Goal: Communication & Community: Participate in discussion

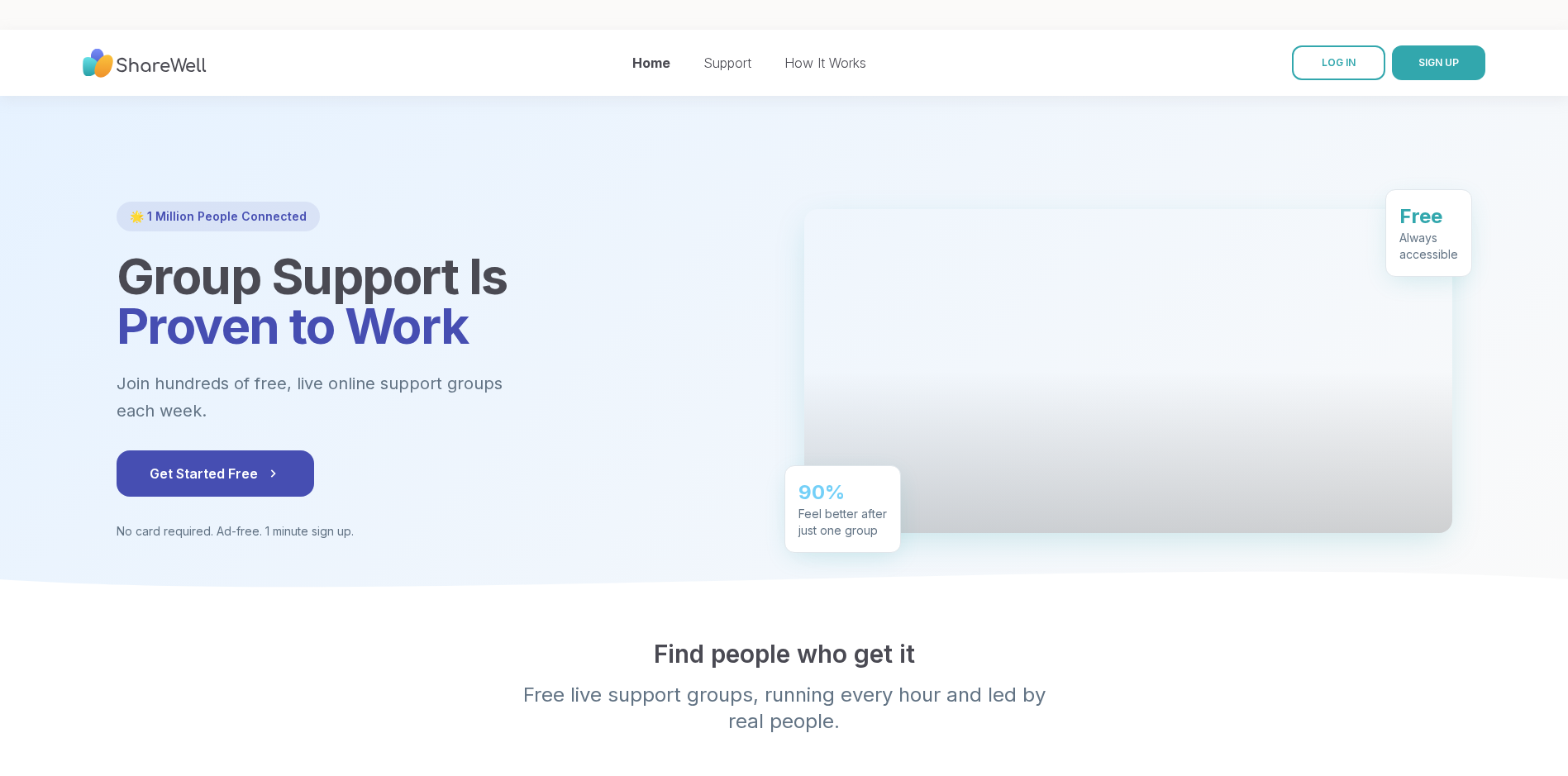
click at [1333, 32] on iframe at bounding box center [785, 19] width 1572 height 29
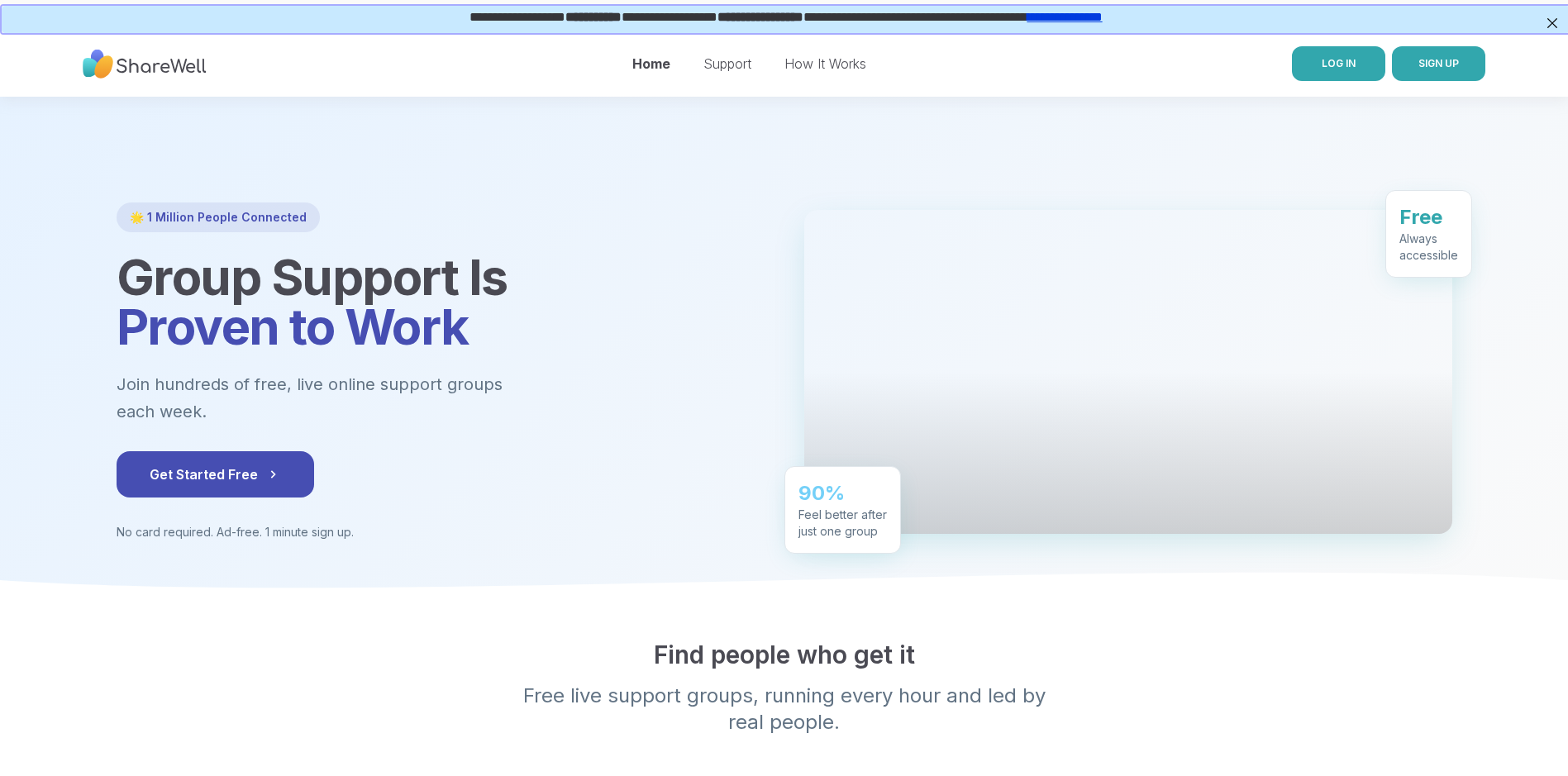
click at [1334, 61] on span "LOG IN" at bounding box center [1339, 63] width 34 height 12
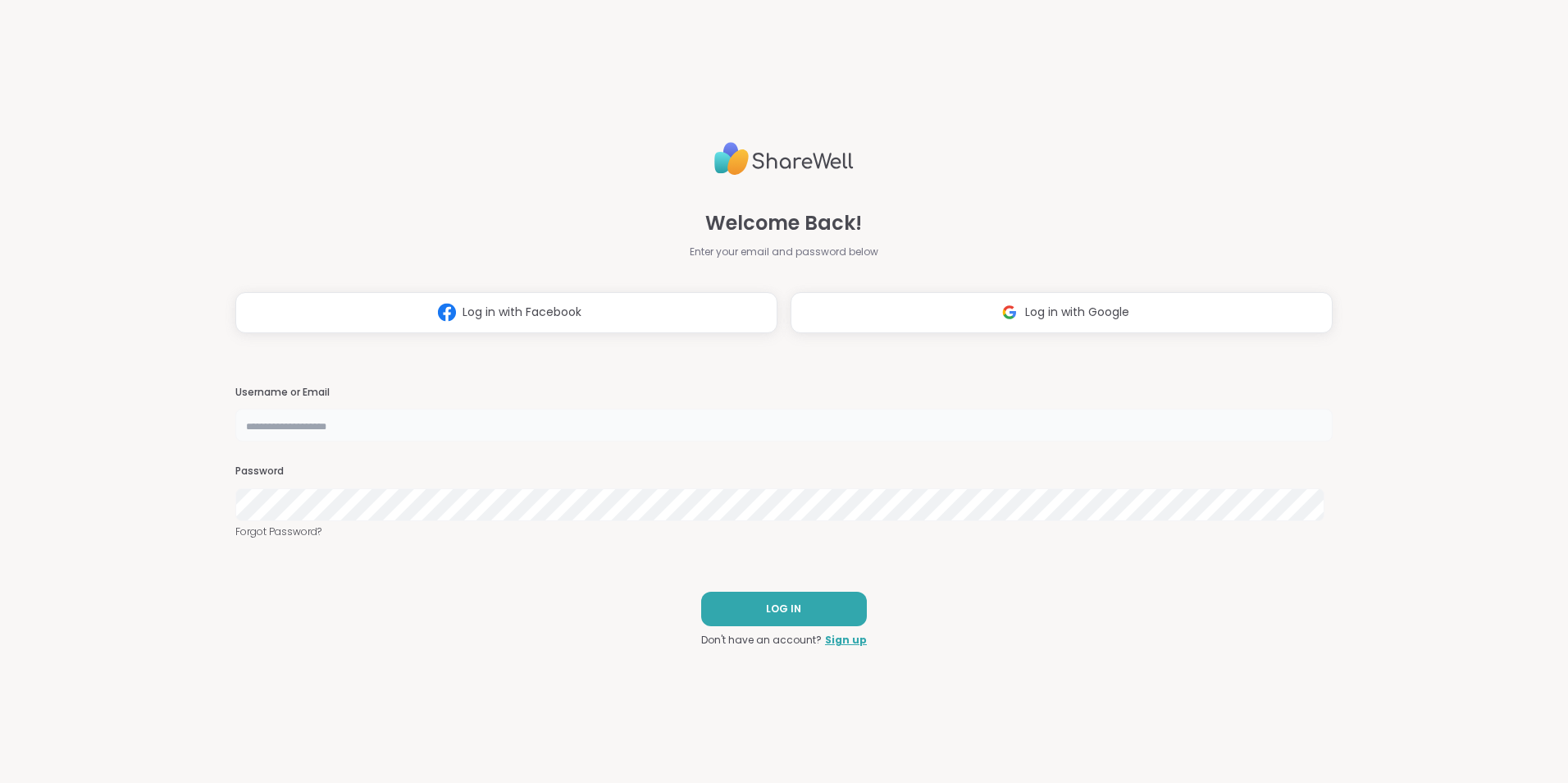
type input "*******"
click at [769, 601] on button "LOG IN" at bounding box center [784, 609] width 165 height 35
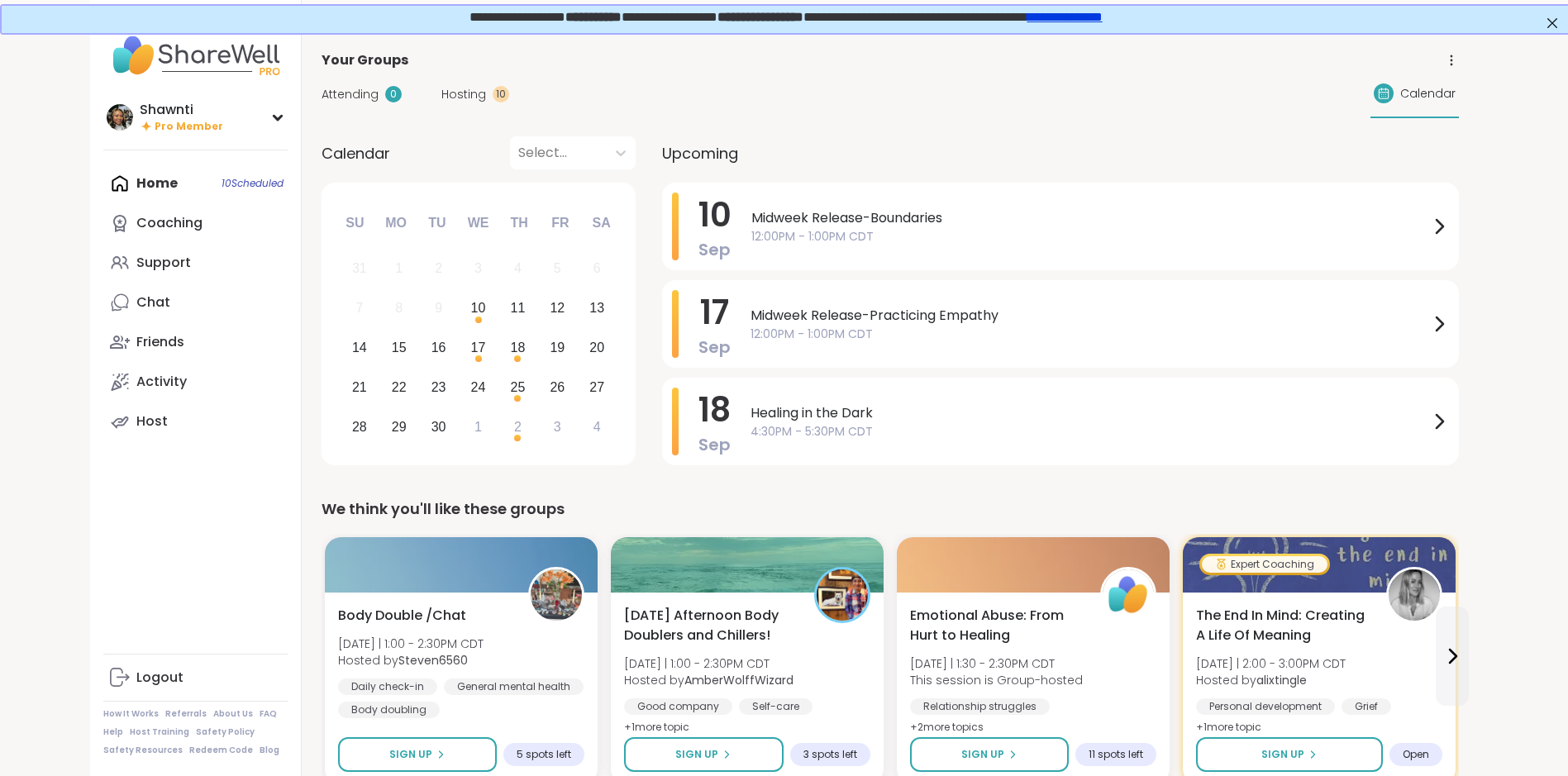
click at [155, 183] on div "Home 10 Scheduled Coaching Support Chat Friends Activity Host" at bounding box center [195, 303] width 185 height 278
click at [455, 88] on span "Hosting" at bounding box center [464, 94] width 45 height 17
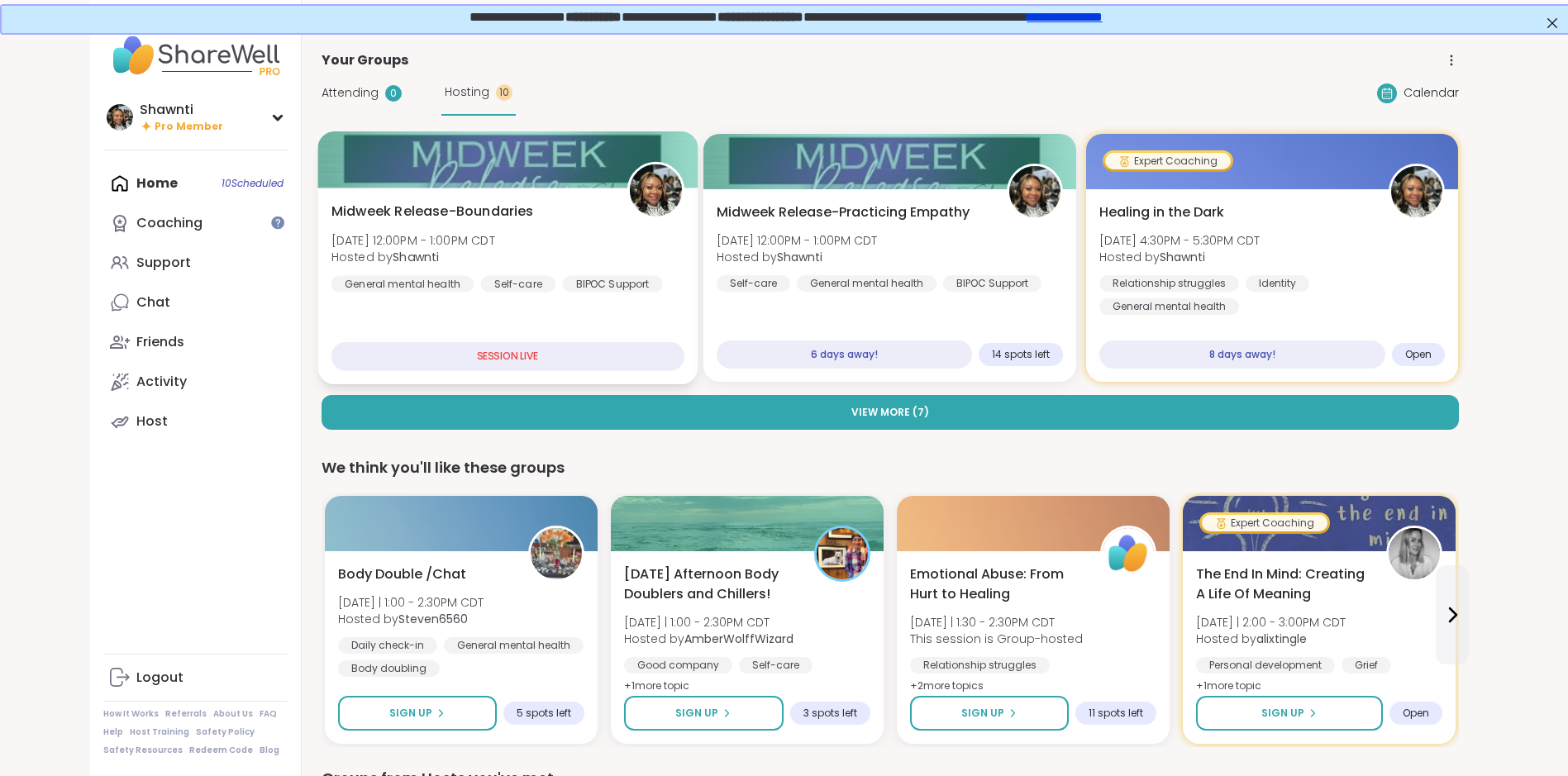
click at [513, 312] on div "Midweek Release-Boundaries [DATE] 12:00PM - 1:00PM CDT Hosted by [DEMOGRAPHIC_D…" at bounding box center [507, 286] width 381 height 197
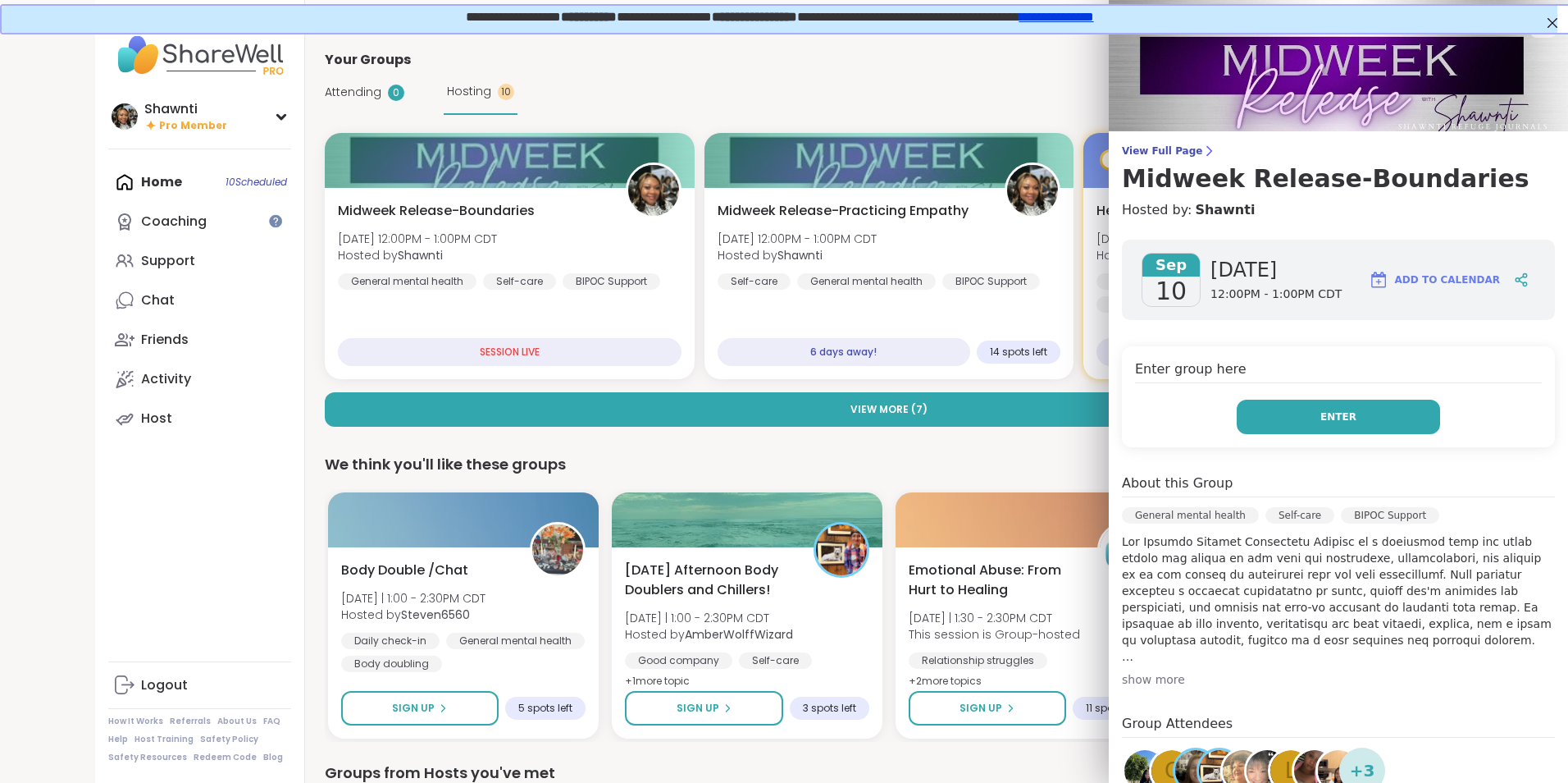
click at [1359, 420] on button "Enter" at bounding box center [1339, 417] width 203 height 35
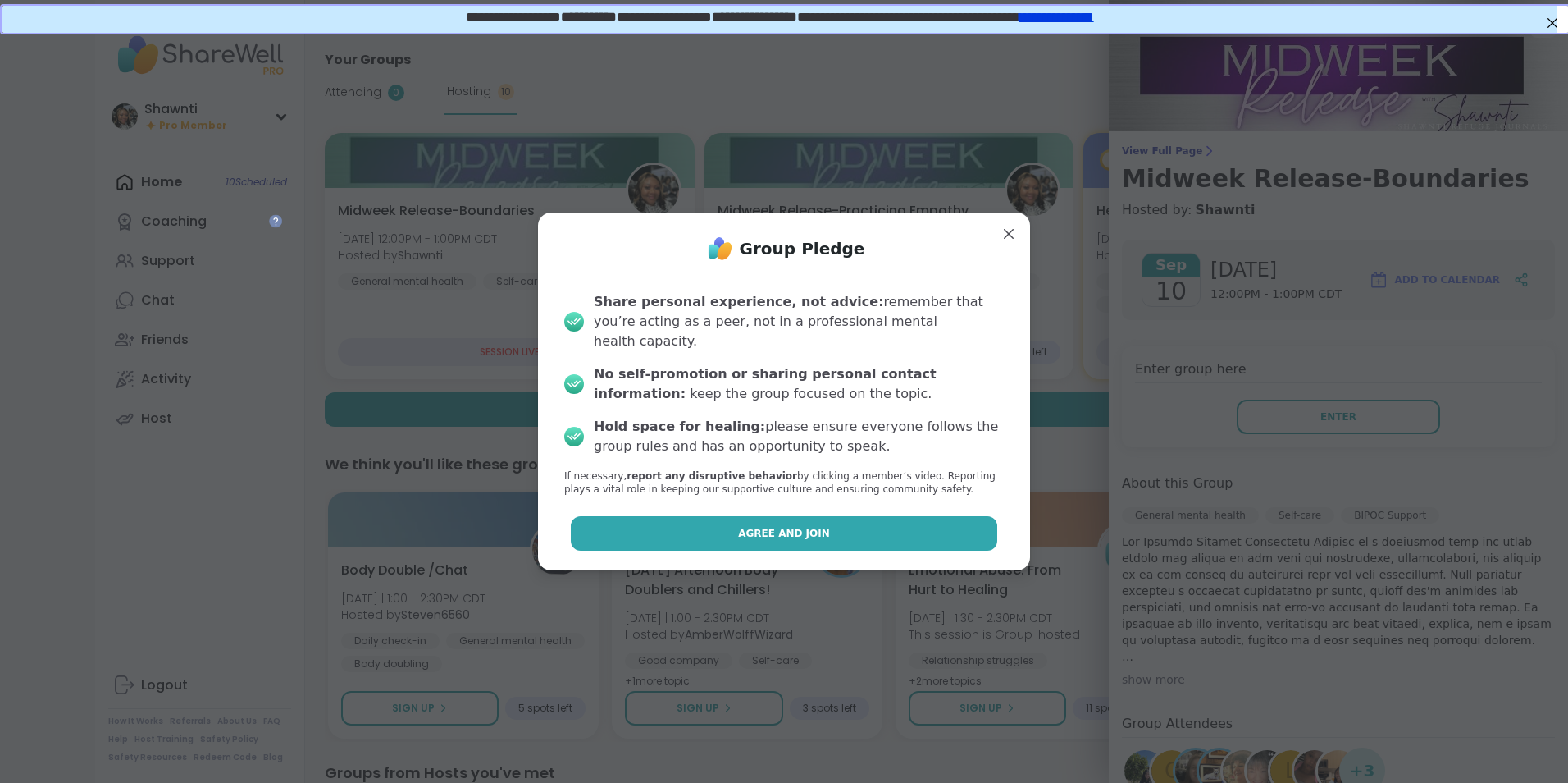
click at [835, 522] on button "Agree and Join" at bounding box center [784, 533] width 427 height 35
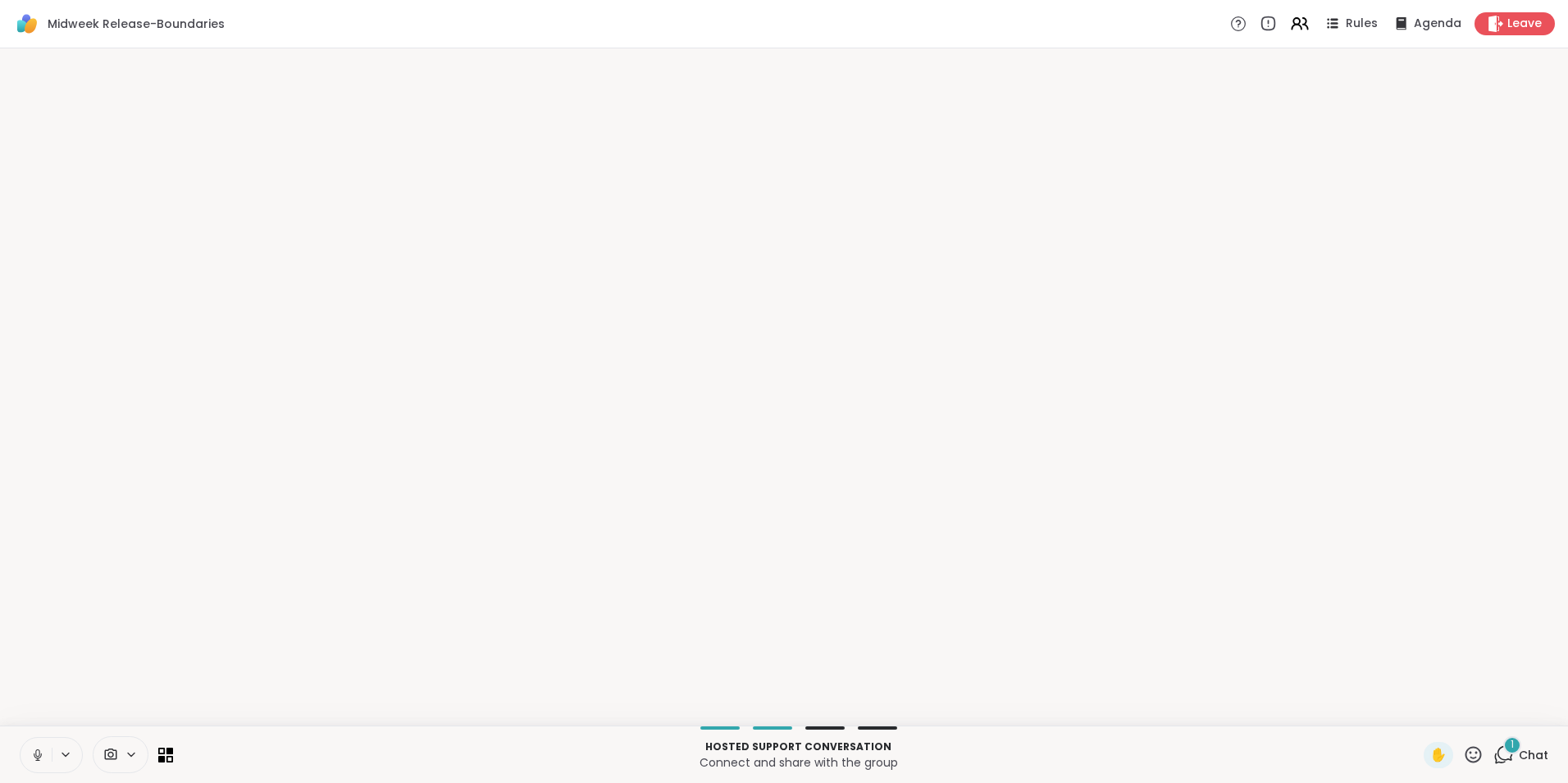
click at [1400, 750] on p "Hosted support conversation" at bounding box center [799, 747] width 1231 height 15
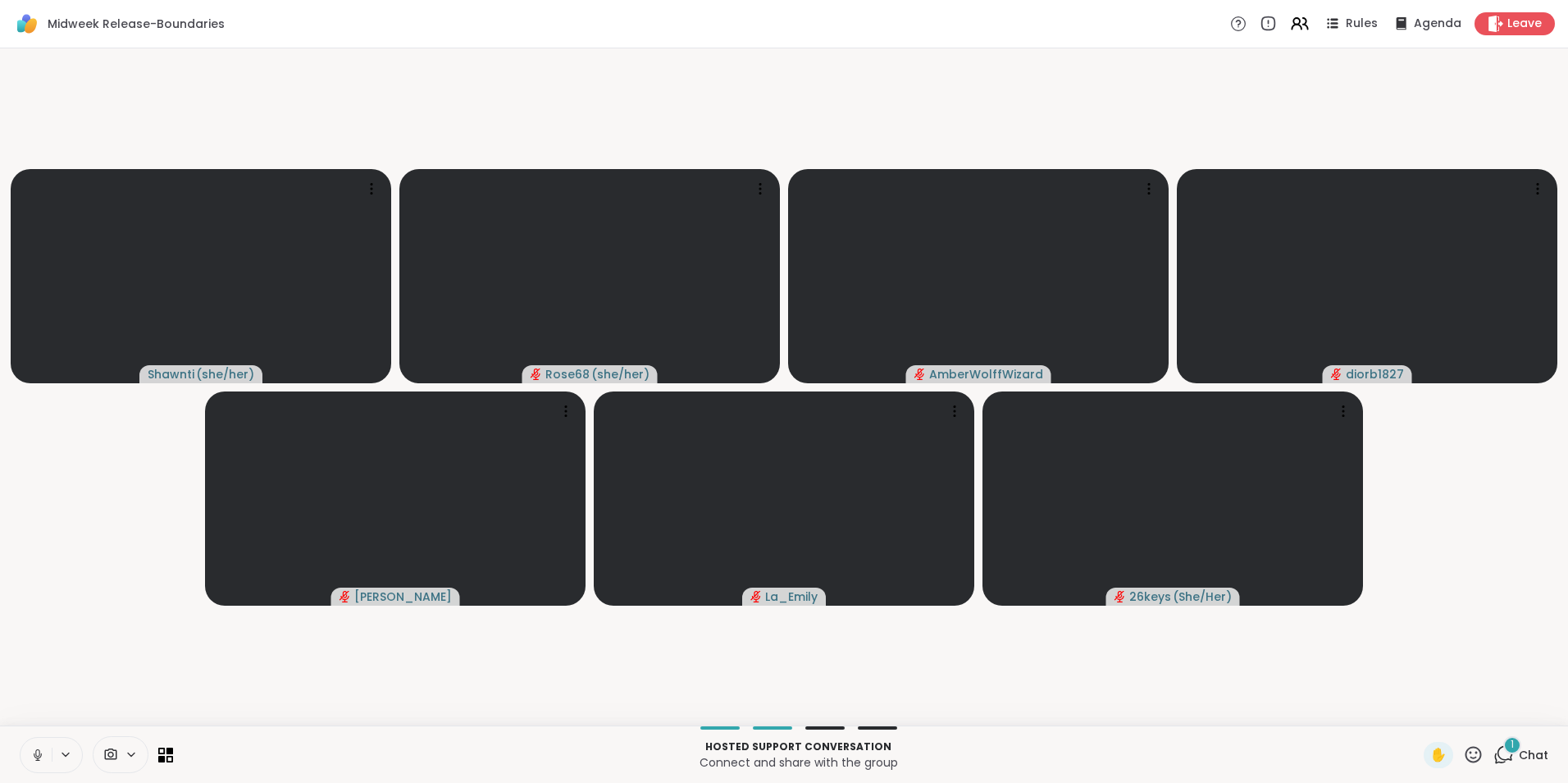
click at [1519, 757] on span "Chat" at bounding box center [1534, 755] width 29 height 17
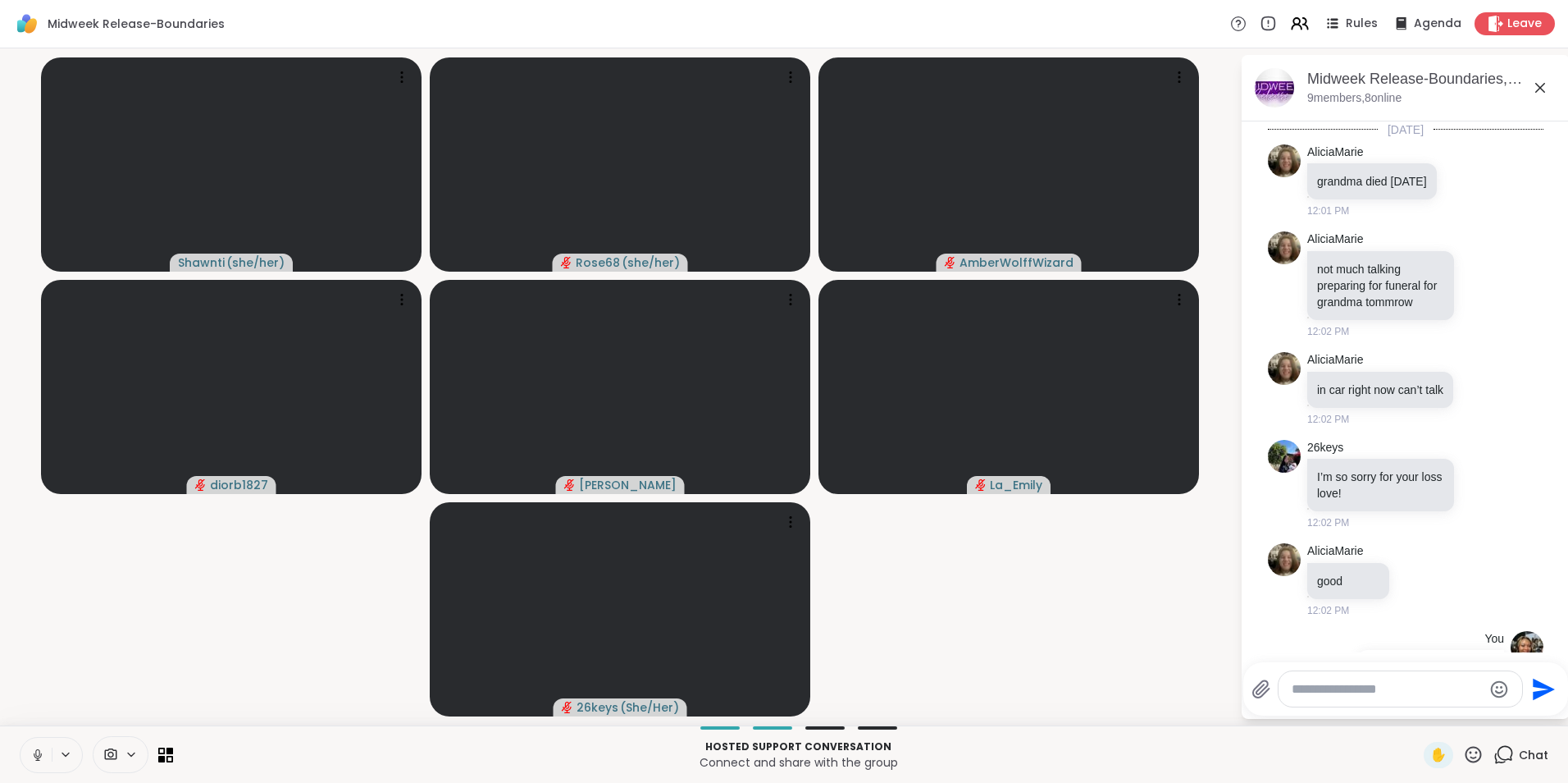
scroll to position [2175, 0]
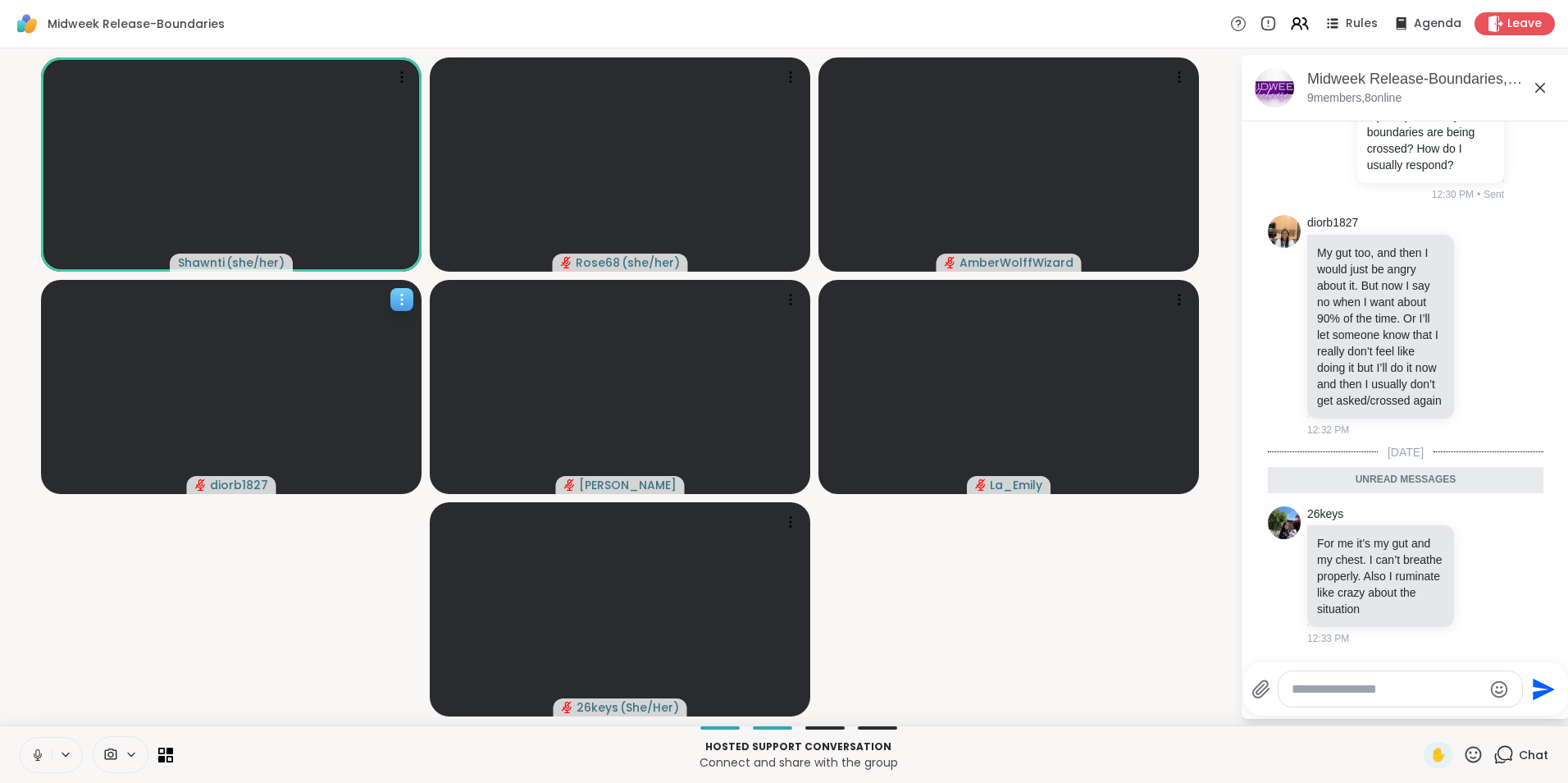
click at [401, 301] on icon at bounding box center [402, 299] width 17 height 17
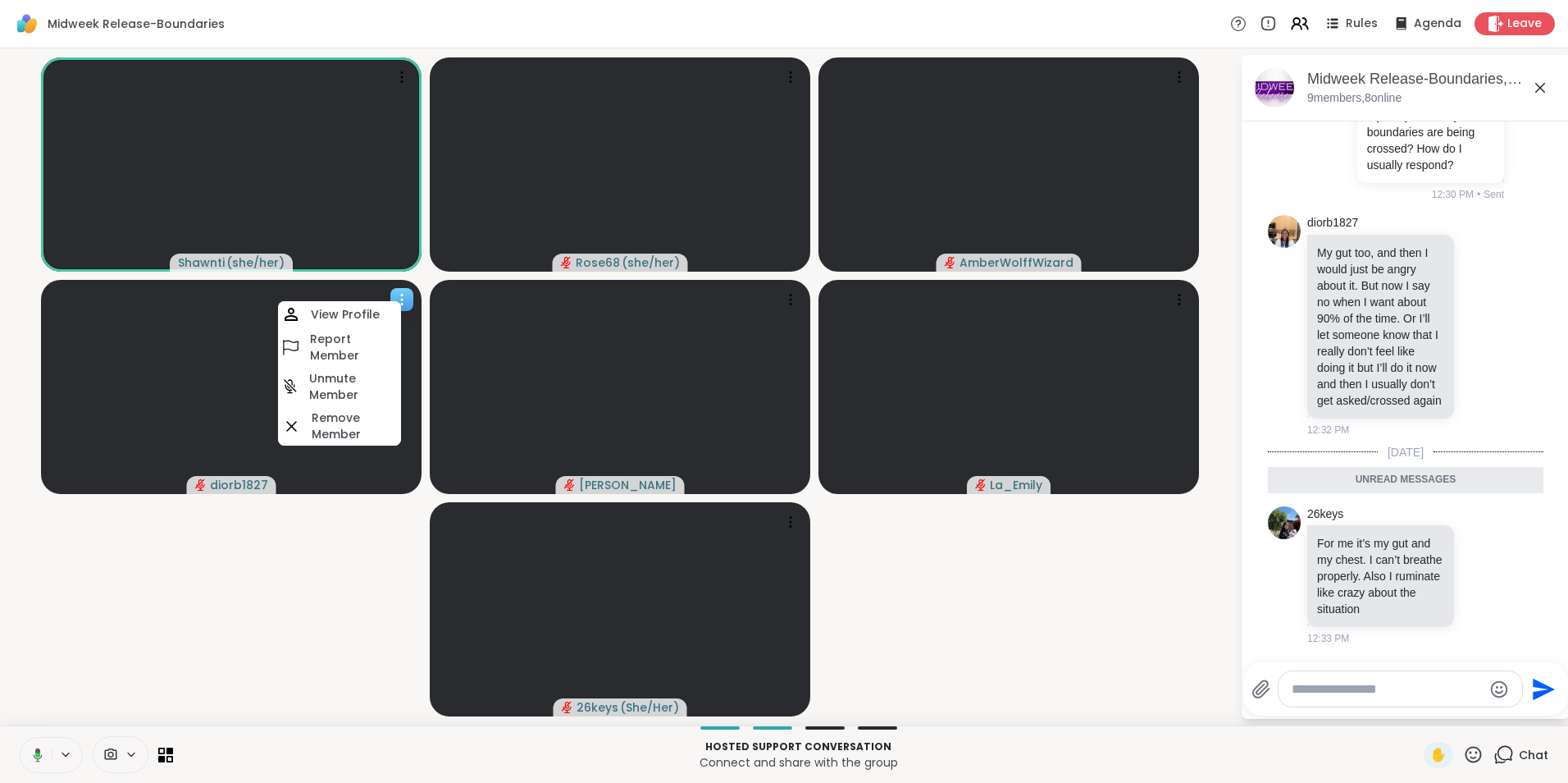
click at [347, 388] on h4 "Unmute Member" at bounding box center [354, 386] width 88 height 33
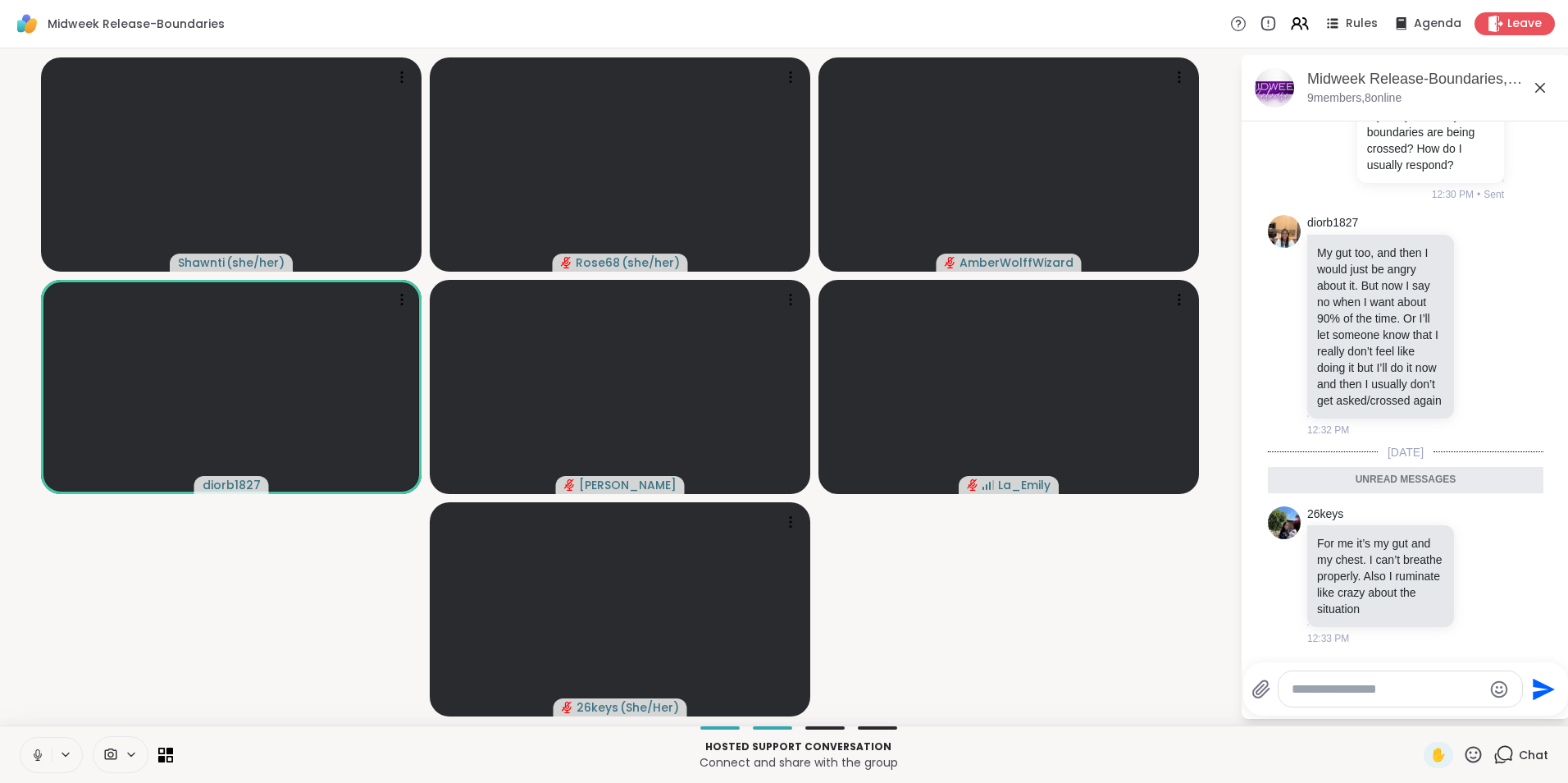
click at [1463, 753] on icon at bounding box center [1472, 754] width 20 height 20
click at [1345, 714] on span "❤️" at bounding box center [1353, 711] width 17 height 19
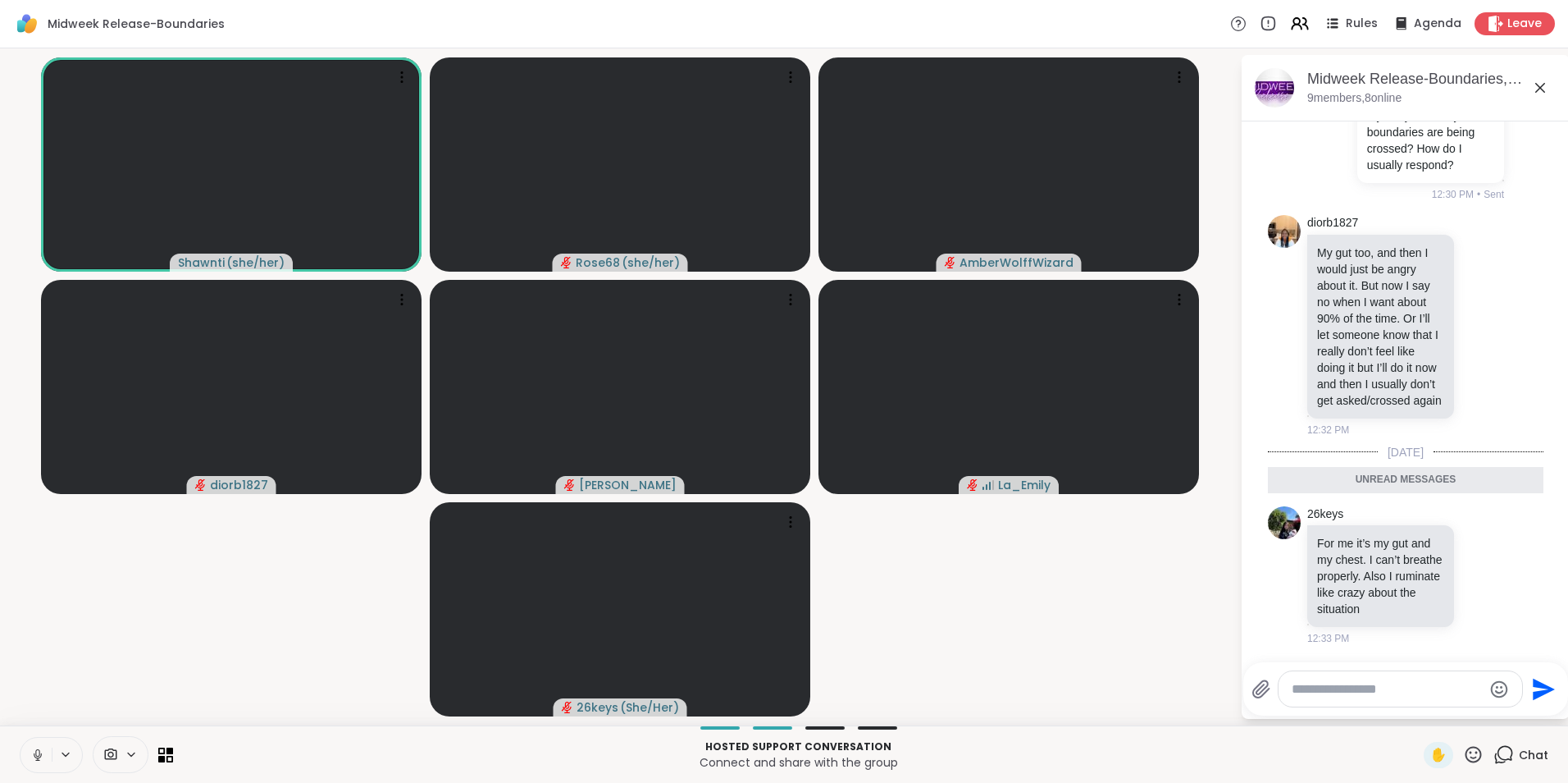
click at [1336, 693] on textarea "Type your message" at bounding box center [1388, 689] width 191 height 17
paste textarea "**********"
type textarea "**********"
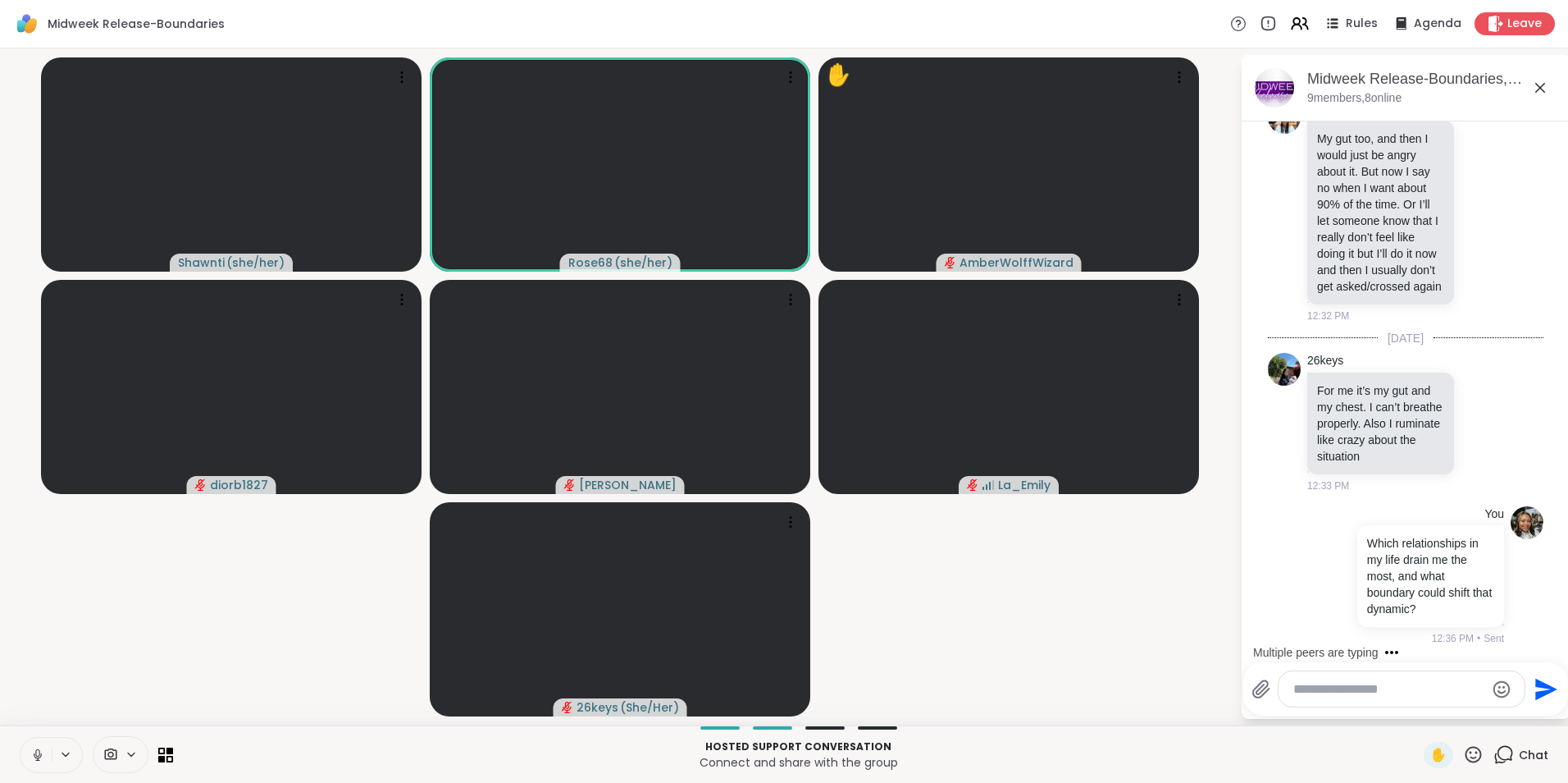
click at [1463, 753] on icon at bounding box center [1472, 754] width 20 height 20
click at [1453, 713] on span "🎉" at bounding box center [1461, 711] width 17 height 19
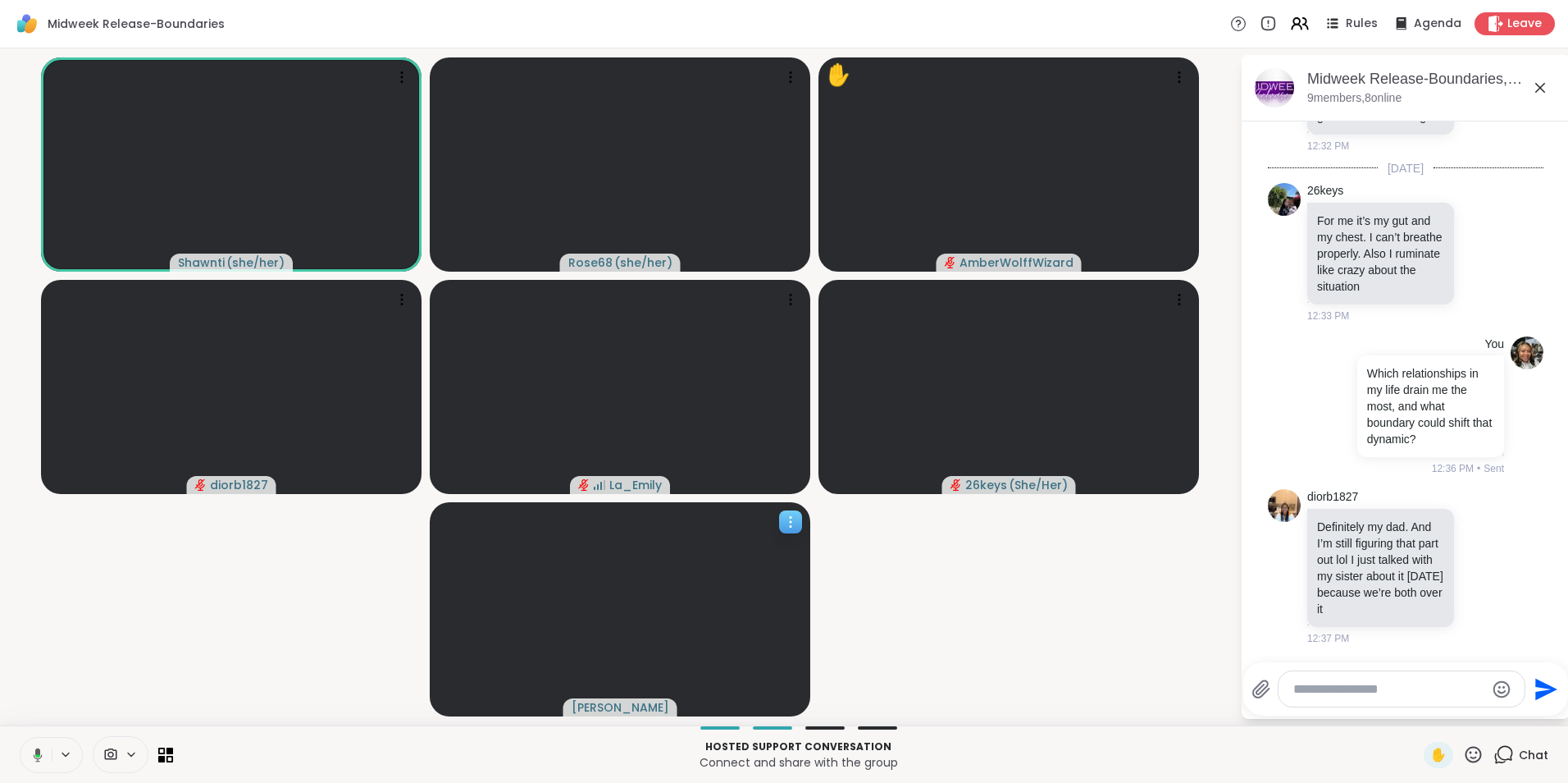
click at [790, 519] on icon at bounding box center [791, 522] width 17 height 17
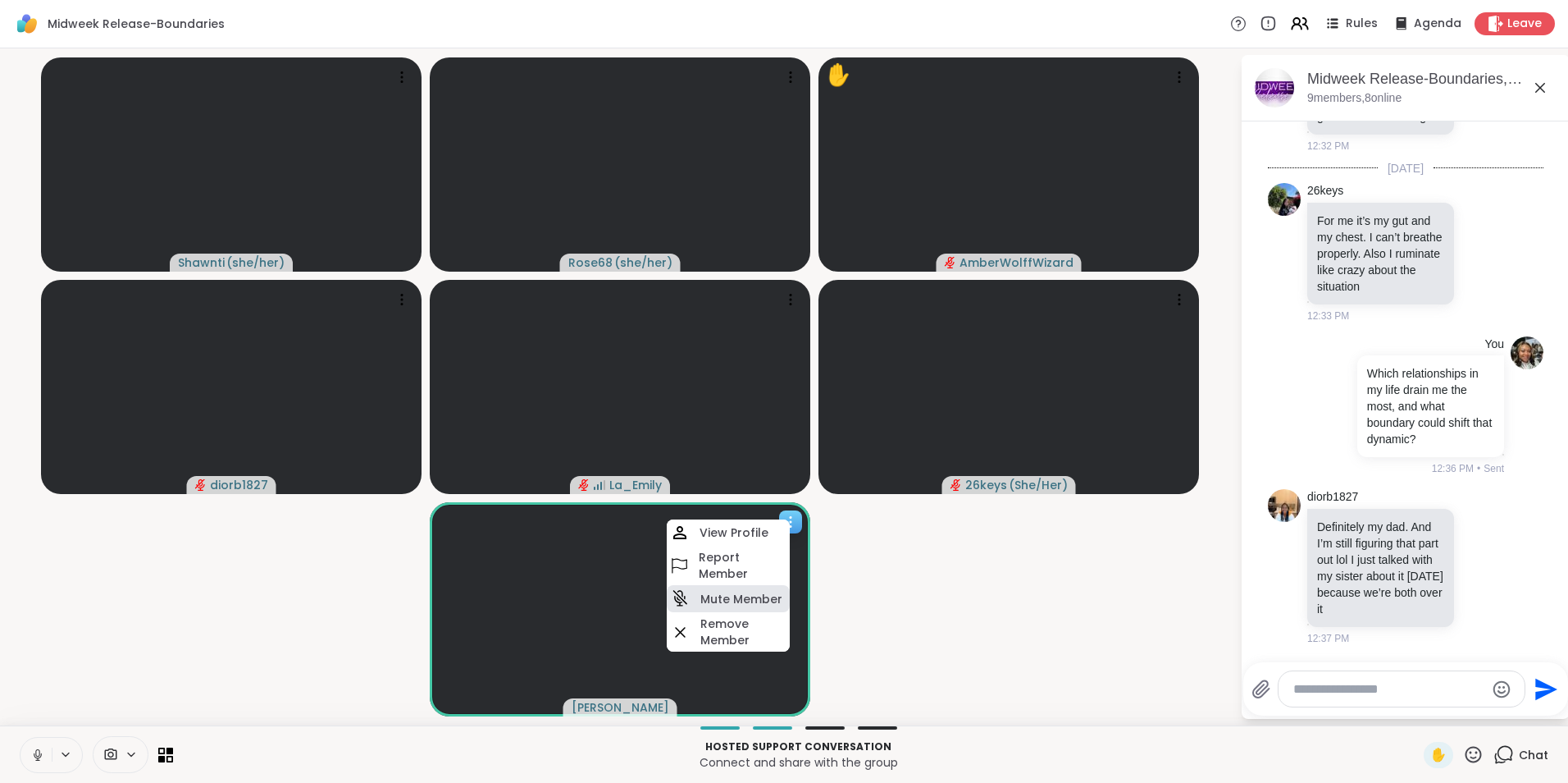
click at [739, 597] on h4 "Mute Member" at bounding box center [741, 599] width 82 height 17
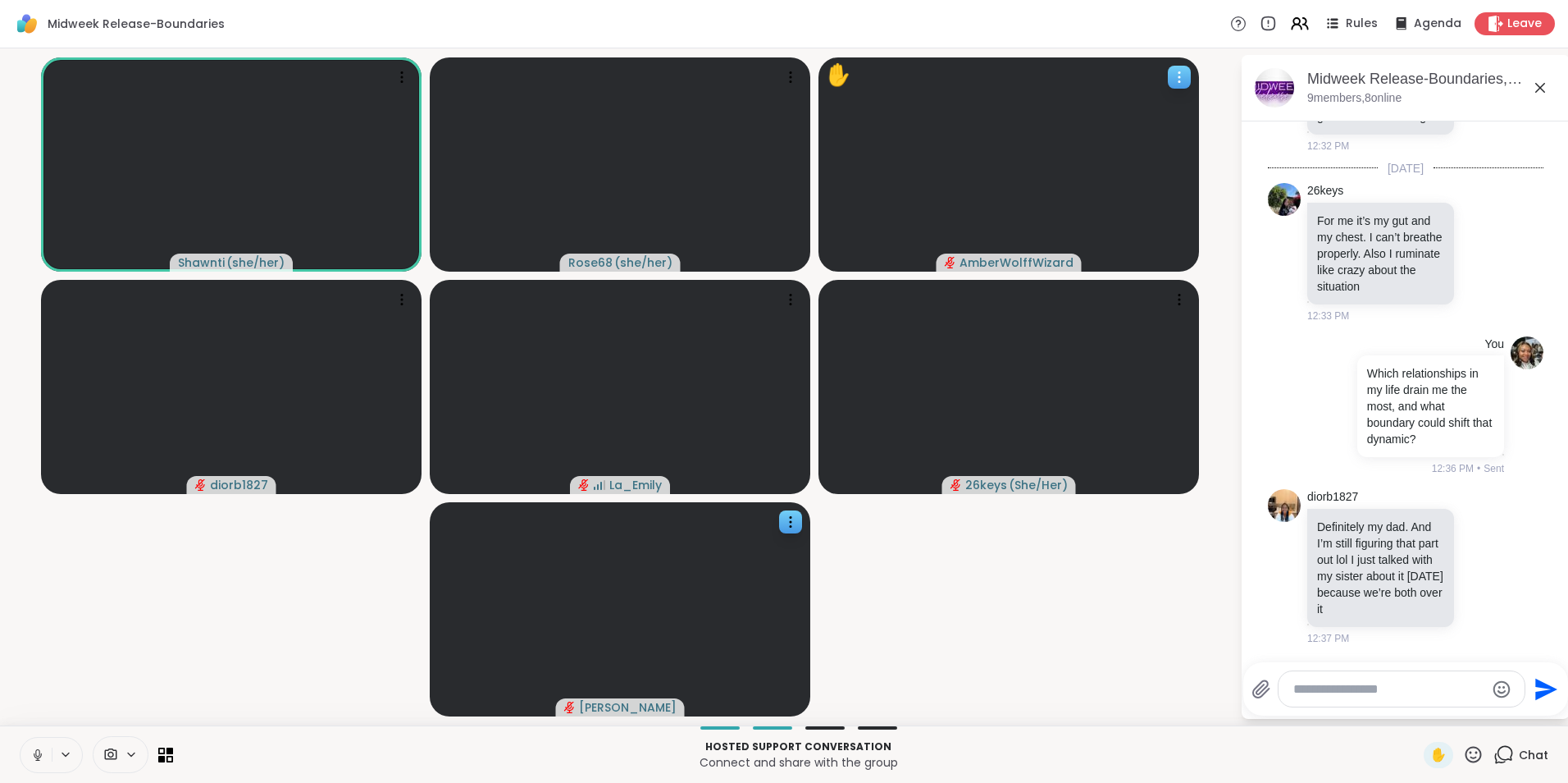
click at [1179, 76] on icon at bounding box center [1180, 77] width 2 height 2
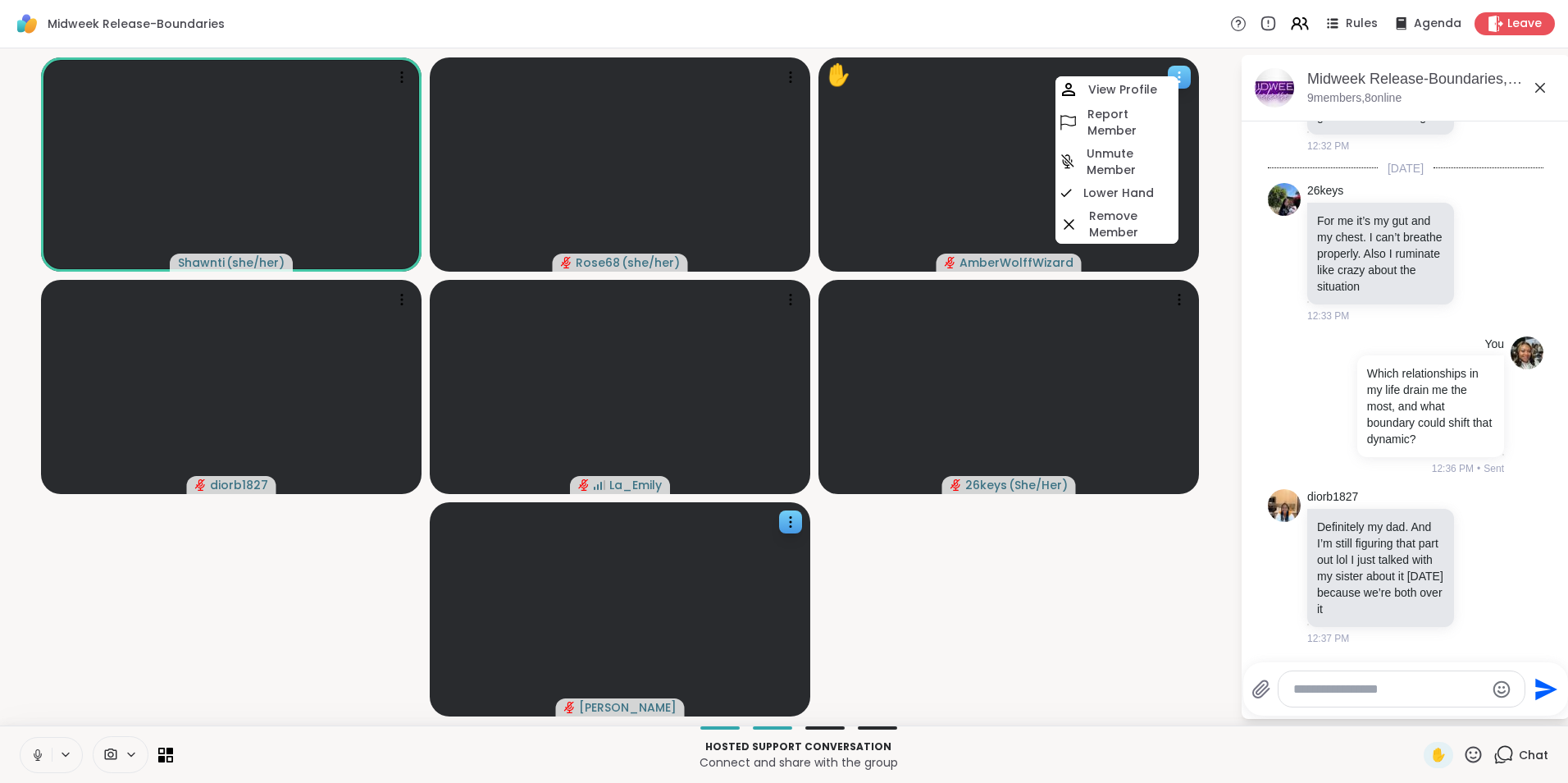
click at [1133, 182] on div "Lower Hand" at bounding box center [1117, 193] width 123 height 23
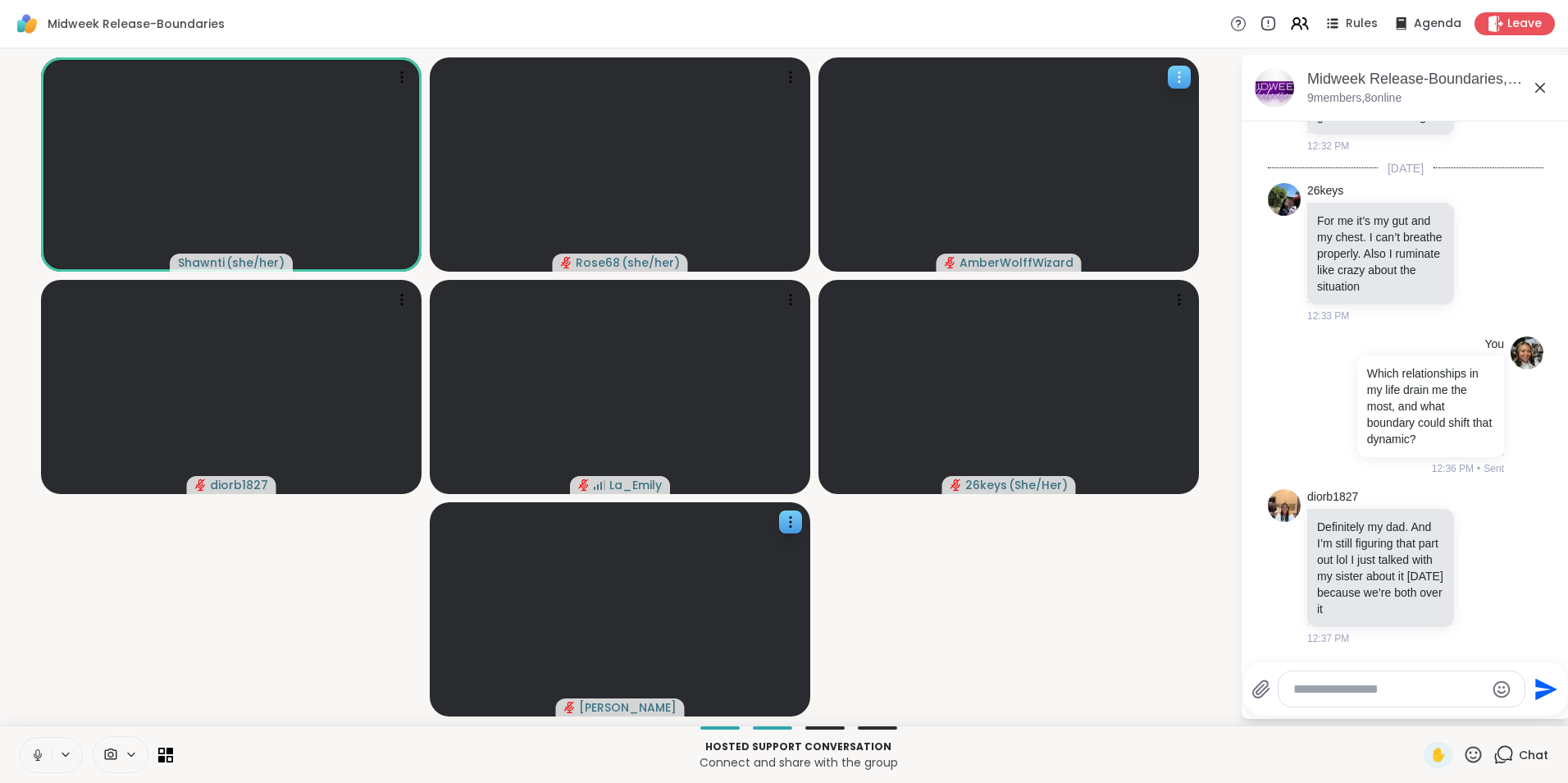
click at [1169, 73] on div at bounding box center [1180, 77] width 23 height 23
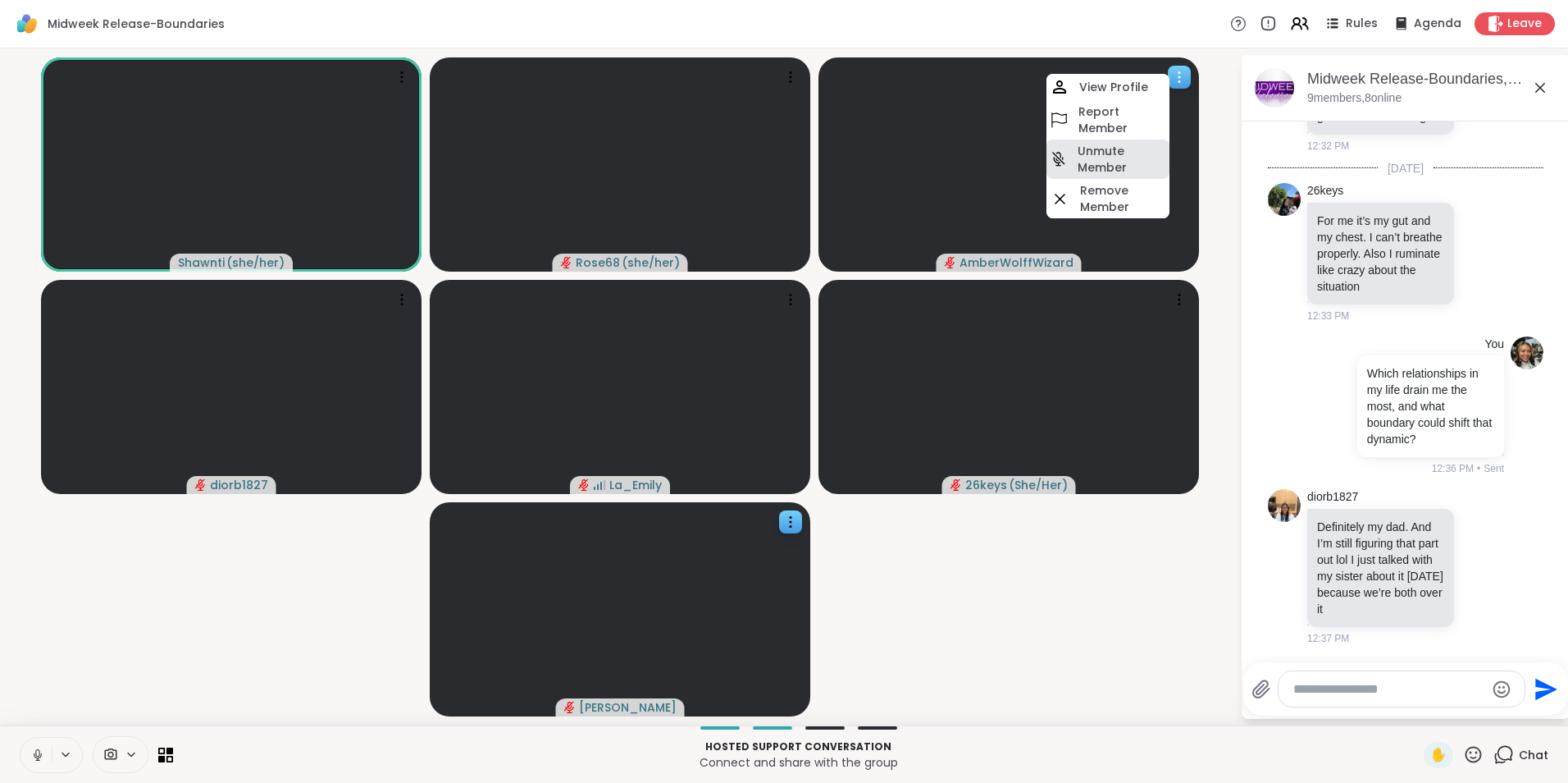
click at [1127, 155] on h4 "Unmute Member" at bounding box center [1122, 158] width 88 height 33
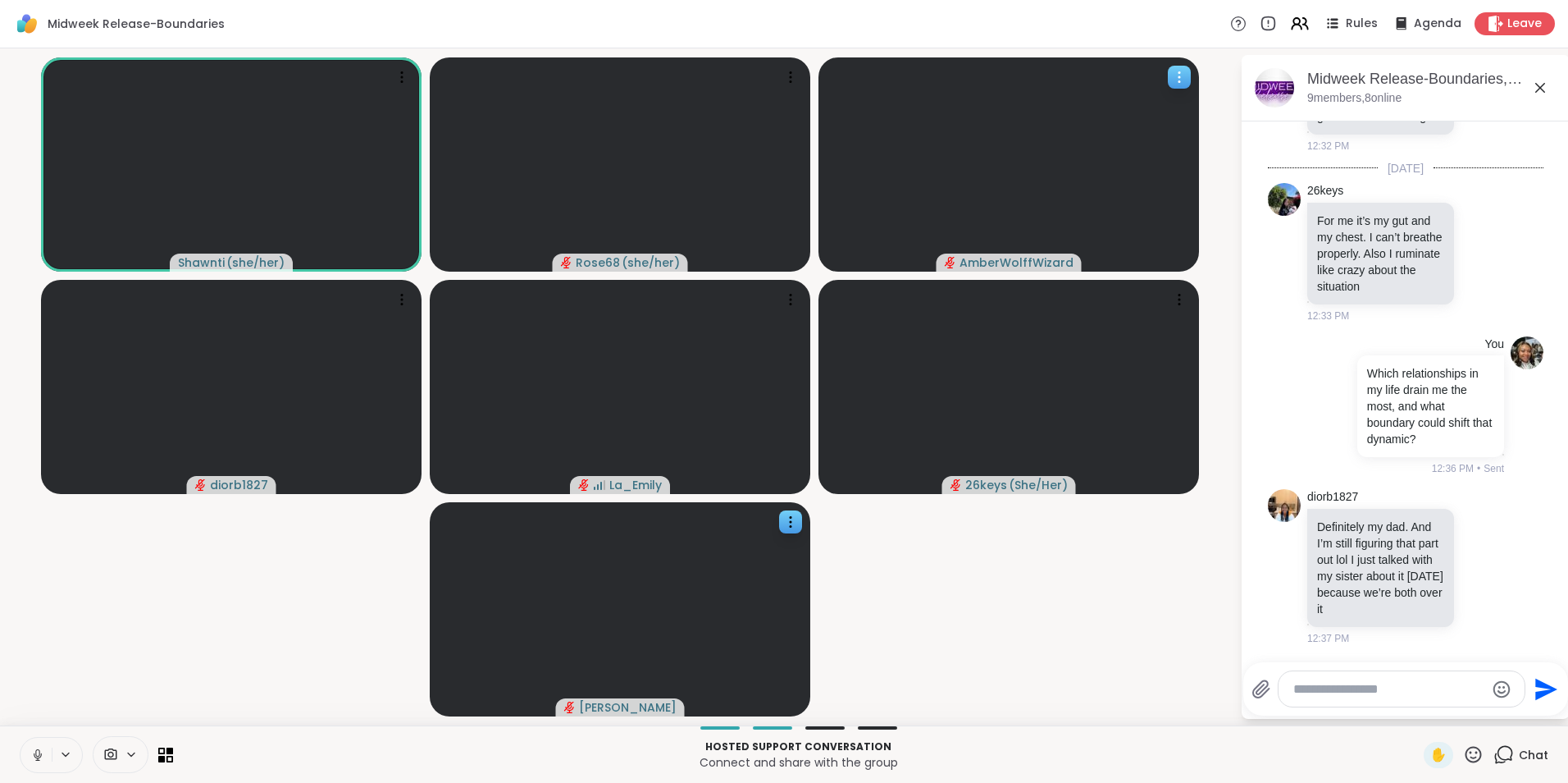
drag, startPoint x: 1177, startPoint y: 80, endPoint x: 1177, endPoint y: 91, distance: 11.0
click at [1177, 80] on icon at bounding box center [1179, 77] width 17 height 17
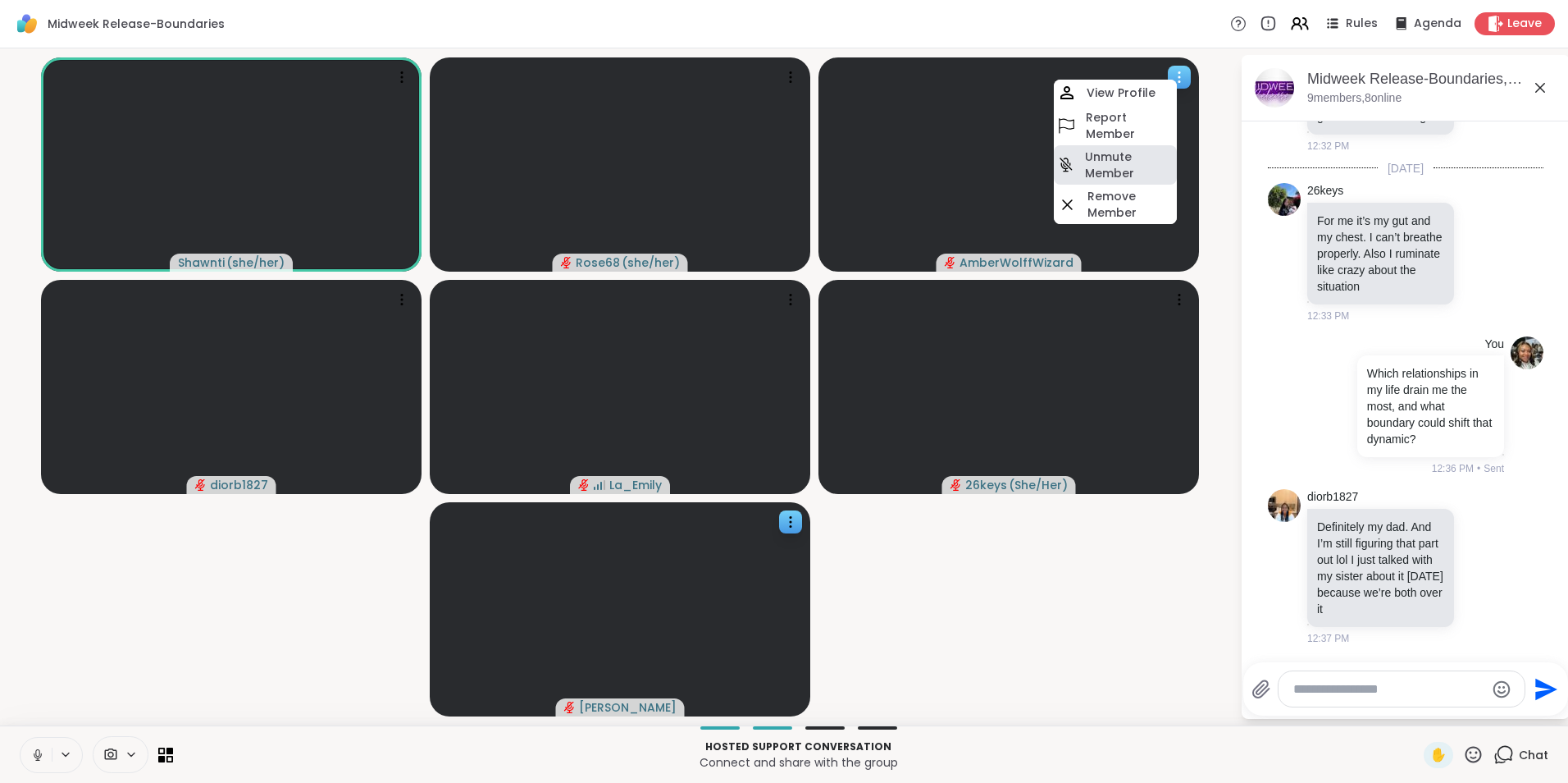
click at [1132, 167] on h4 "Unmute Member" at bounding box center [1129, 165] width 88 height 33
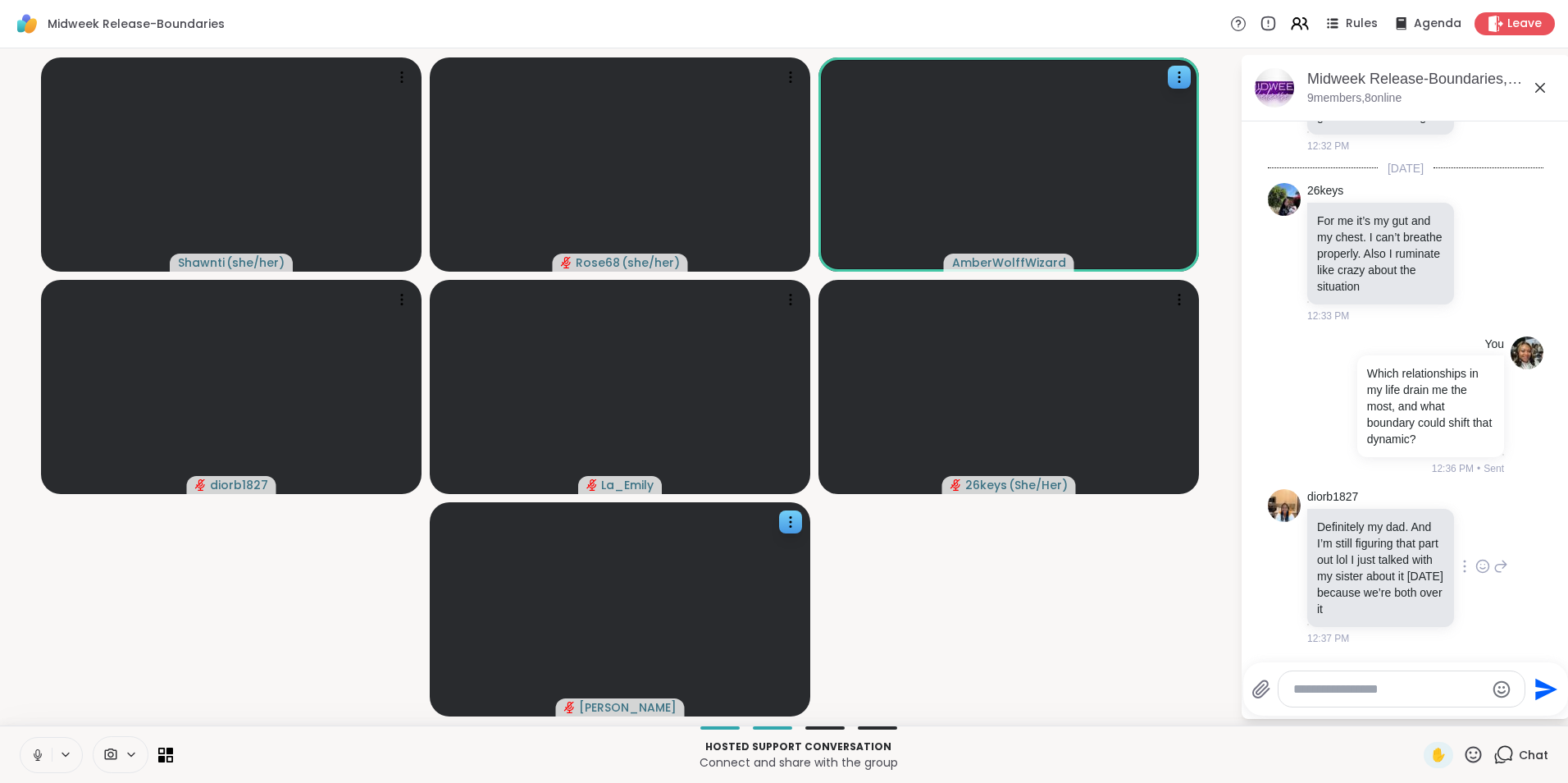
click at [1319, 518] on p "Definitely my dad. And I’m still figuring that part out lol I just talked with …" at bounding box center [1381, 567] width 127 height 98
drag, startPoint x: 1316, startPoint y: 511, endPoint x: 1394, endPoint y: 607, distance: 123.7
click at [1394, 607] on p "Definitely my dad. And I’m still figuring that part out lol I just talked with …" at bounding box center [1381, 567] width 127 height 98
copy p "Definitely my dad. And I’m still figuring that part out lol I just talked with …"
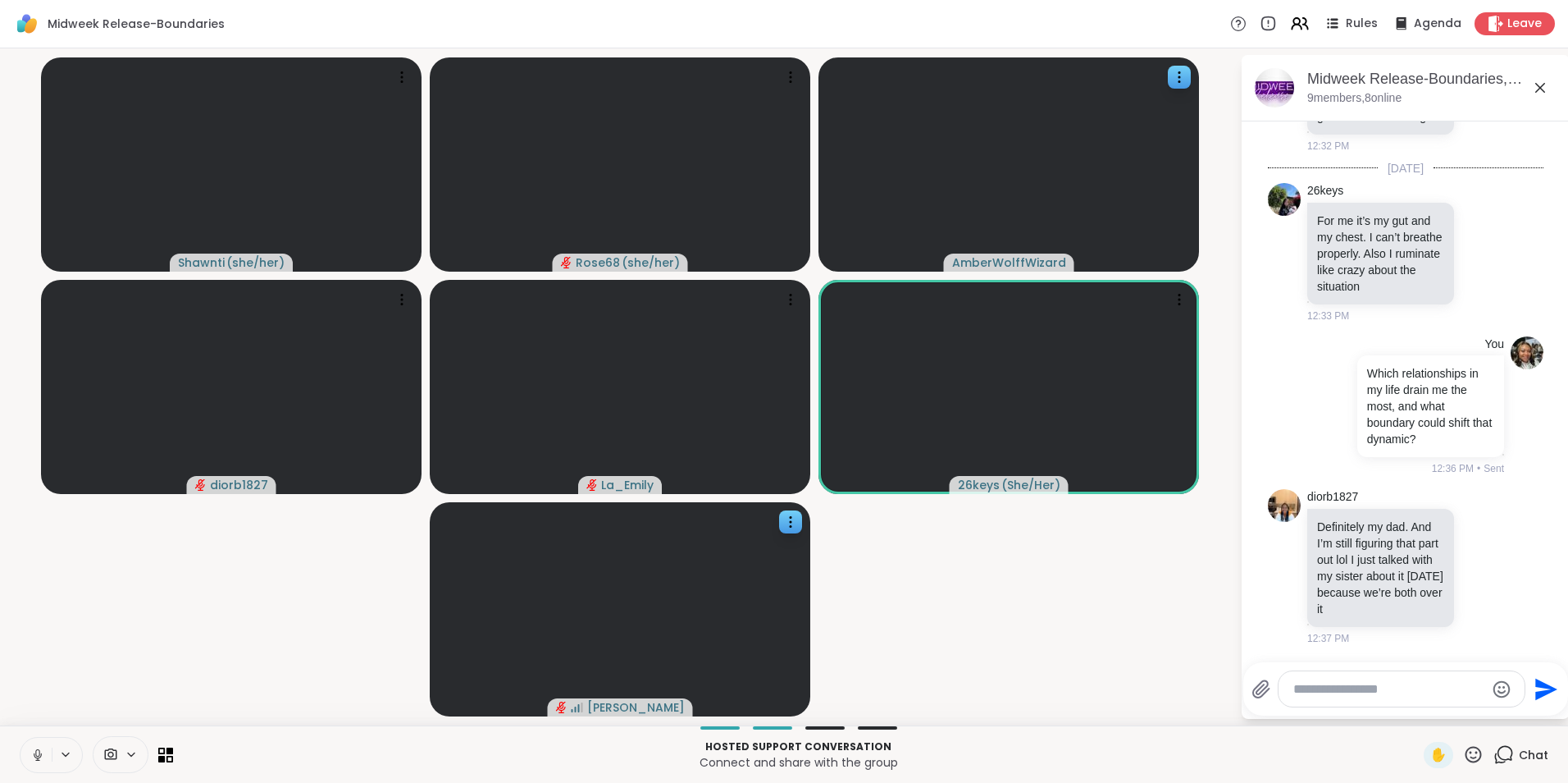
click at [1304, 689] on textarea "Type your message" at bounding box center [1389, 689] width 191 height 17
paste textarea "**********"
type textarea "**********"
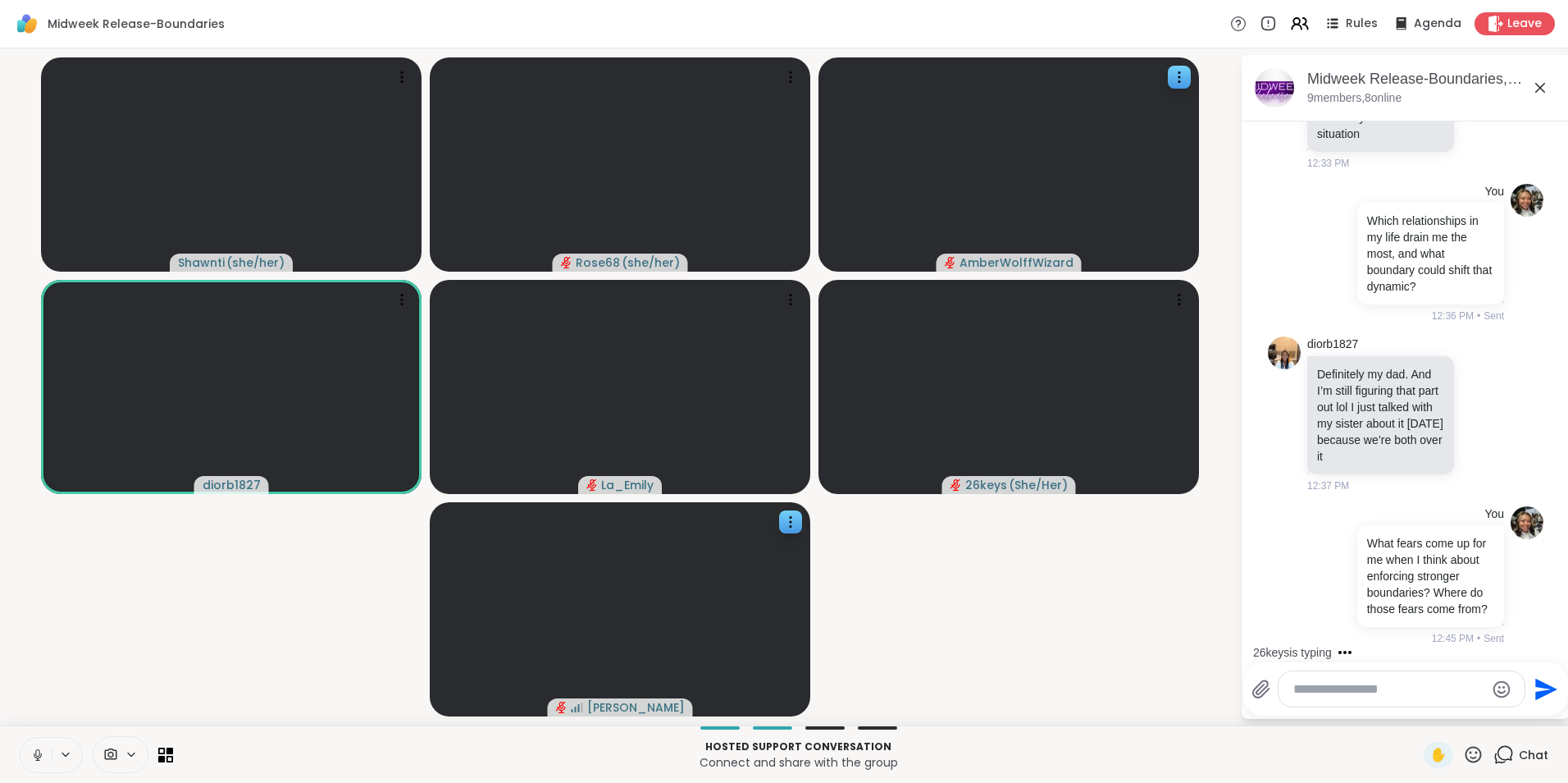
scroll to position [2748, 0]
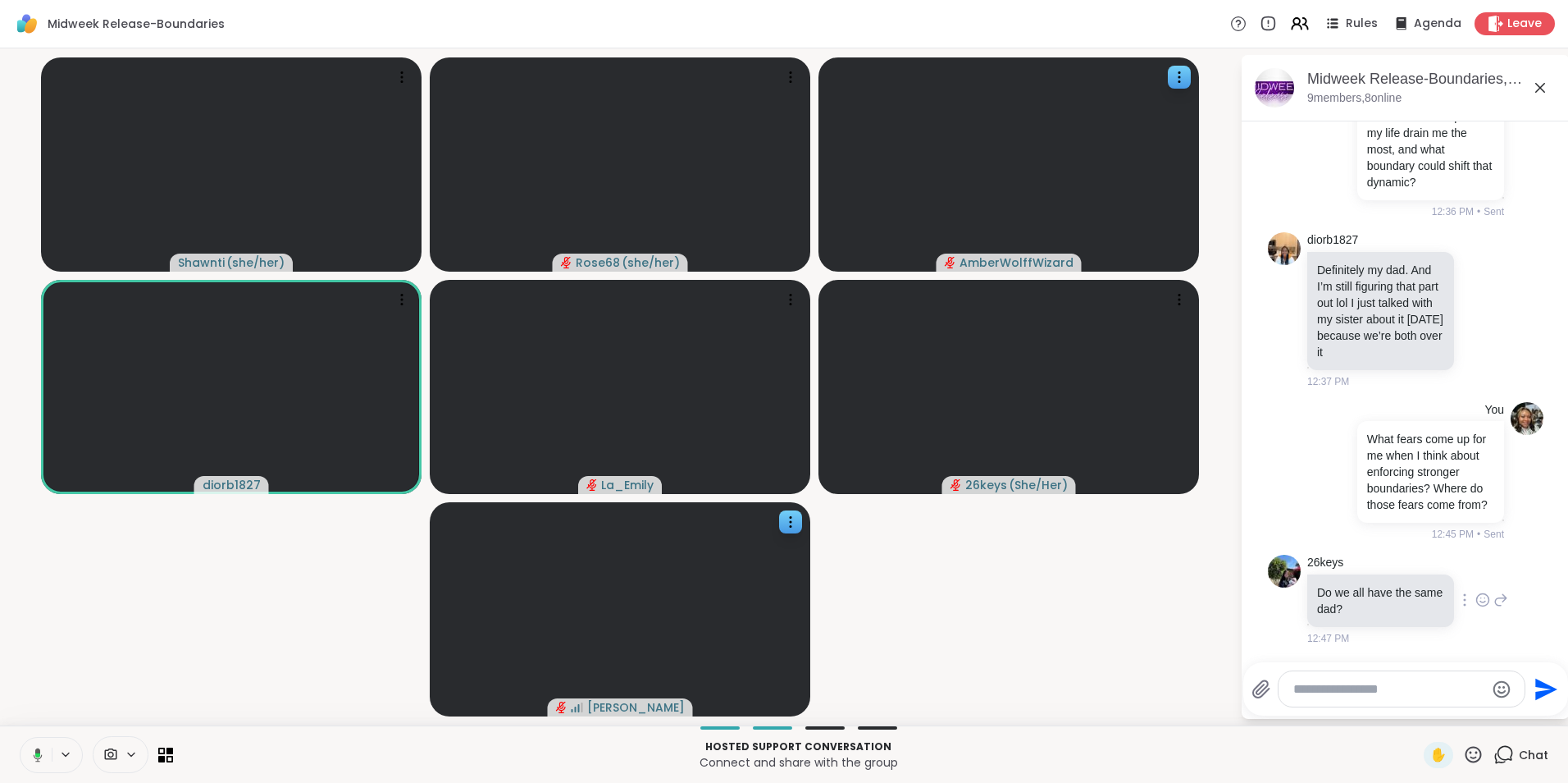
click at [1475, 600] on icon at bounding box center [1482, 600] width 15 height 17
click at [1404, 579] on div "Select Reaction: Joy" at bounding box center [1411, 573] width 15 height 15
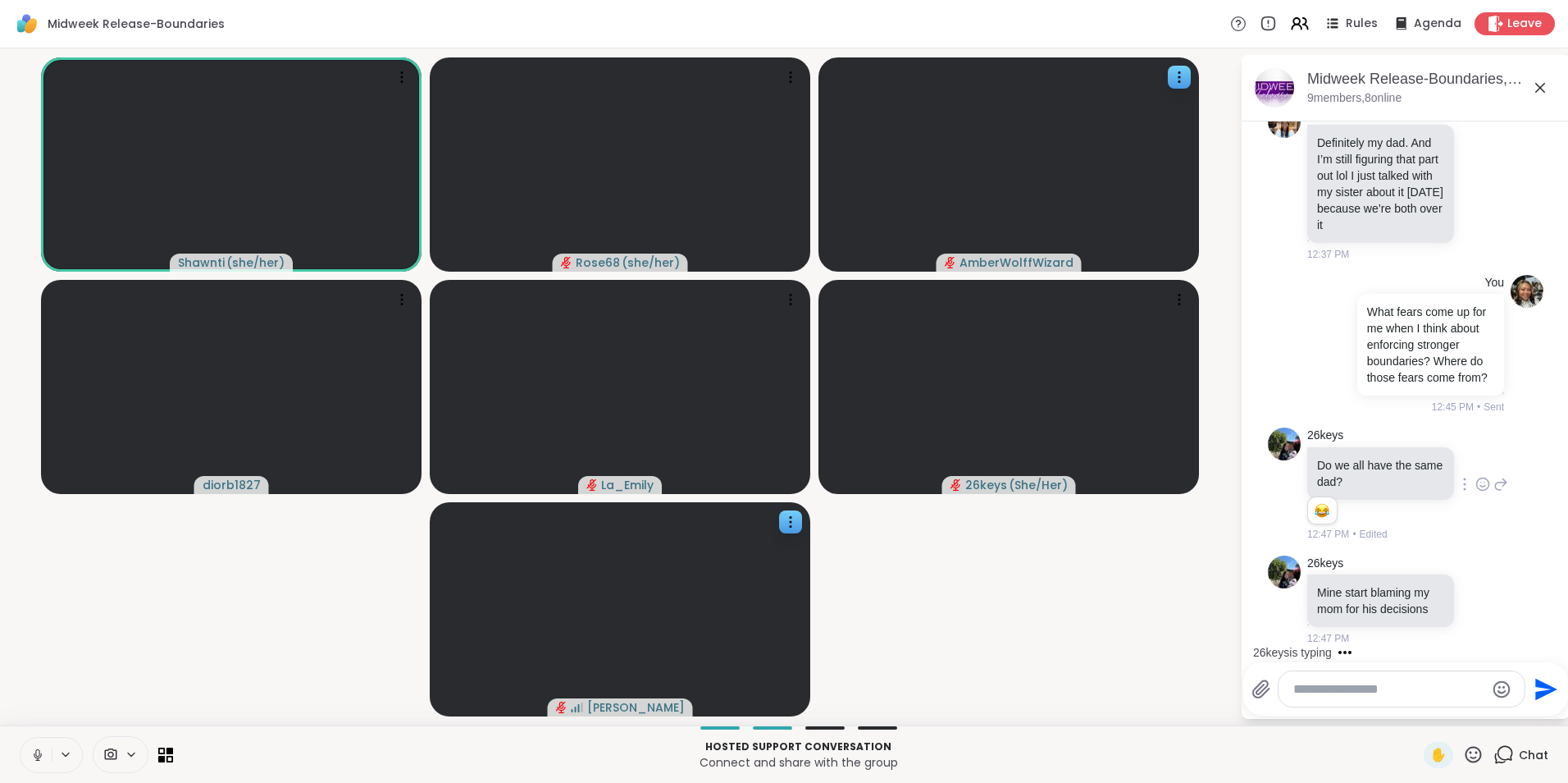
scroll to position [2891, 0]
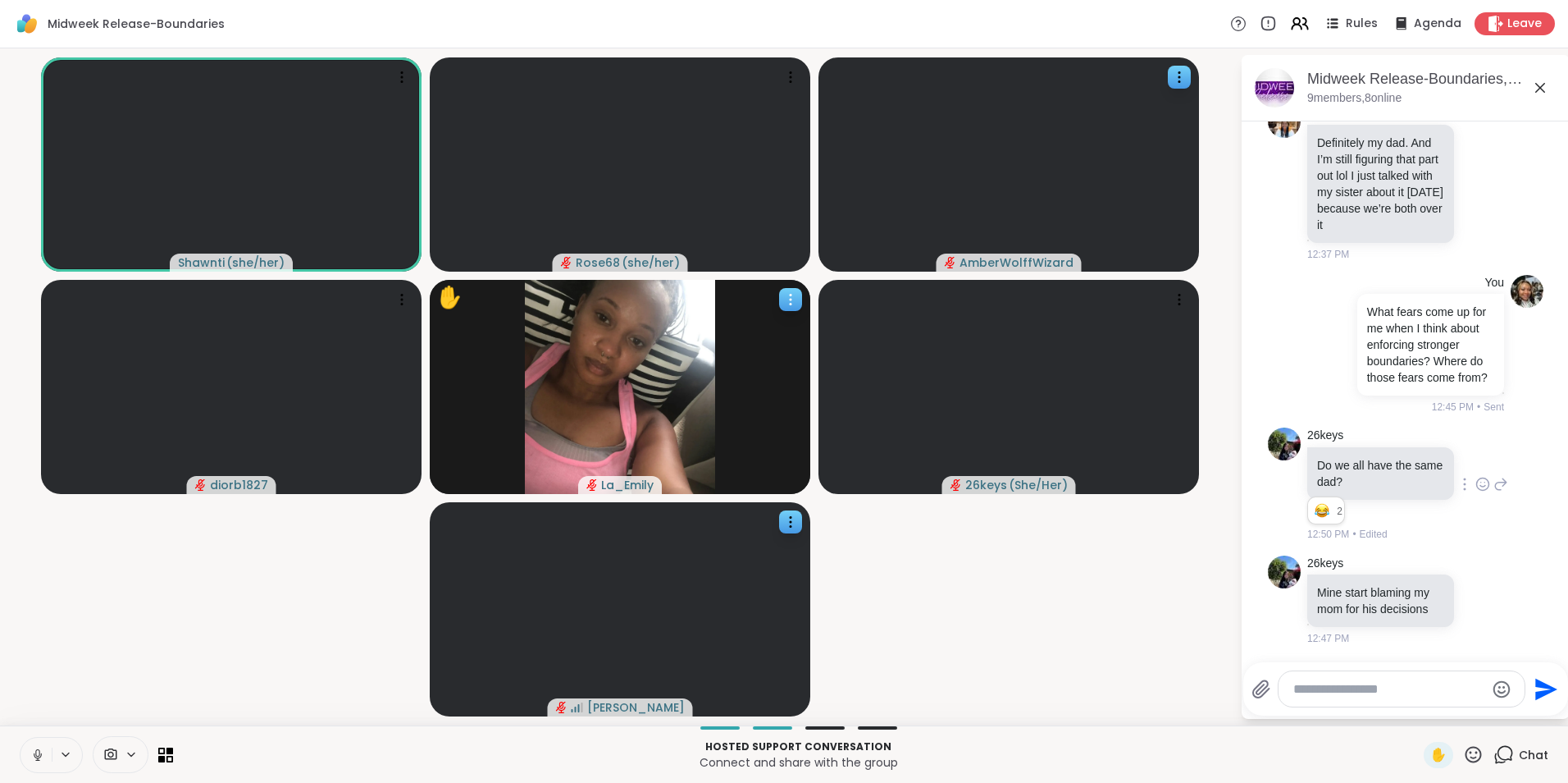
click at [790, 300] on icon at bounding box center [791, 300] width 2 height 2
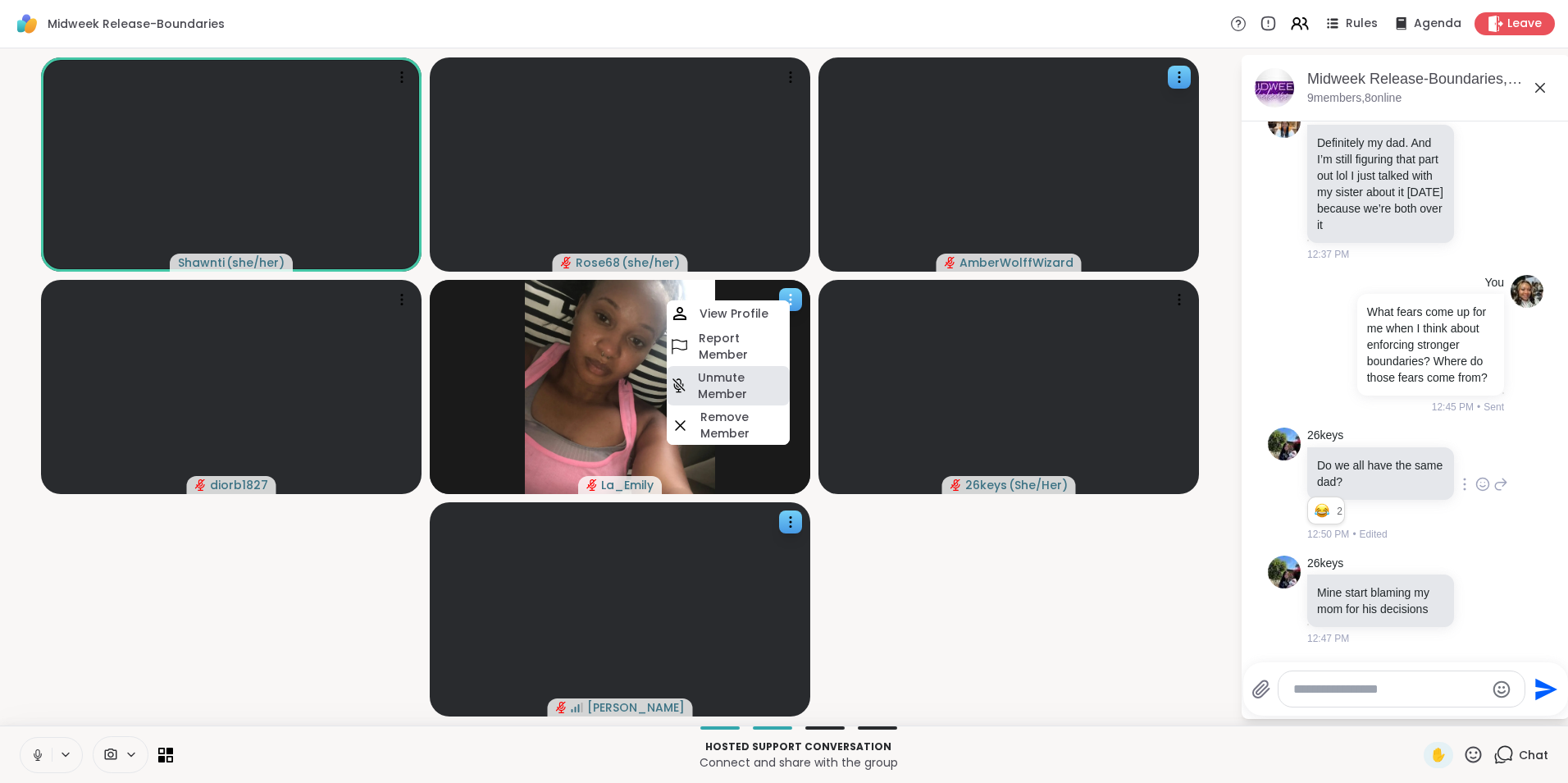
click at [746, 374] on h4 "Unmute Member" at bounding box center [742, 385] width 88 height 33
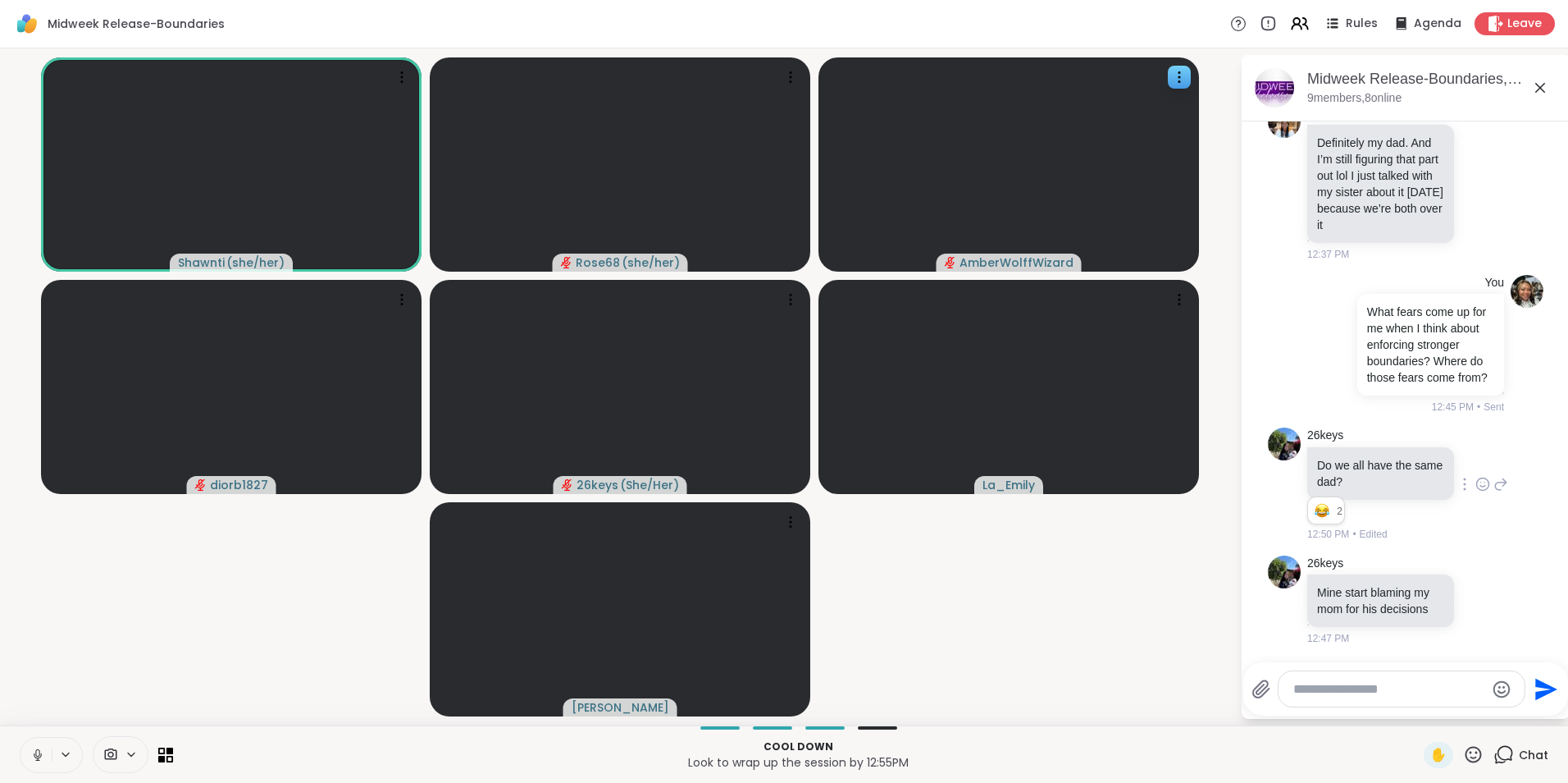
click at [1319, 685] on textarea "Type your message" at bounding box center [1389, 689] width 191 height 17
paste textarea "**********"
type textarea "**********"
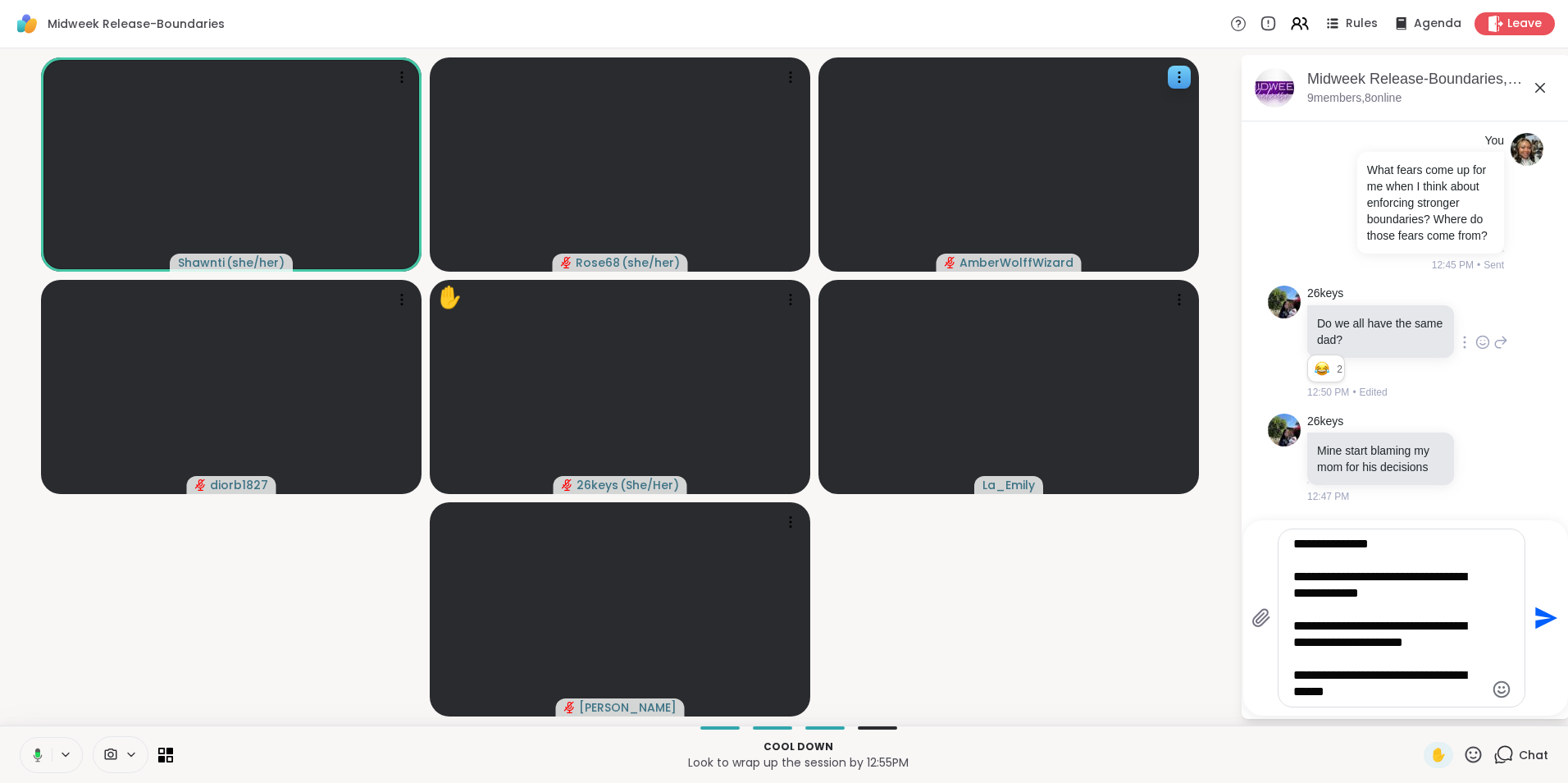
click at [1355, 693] on textarea "**********" at bounding box center [1389, 618] width 191 height 164
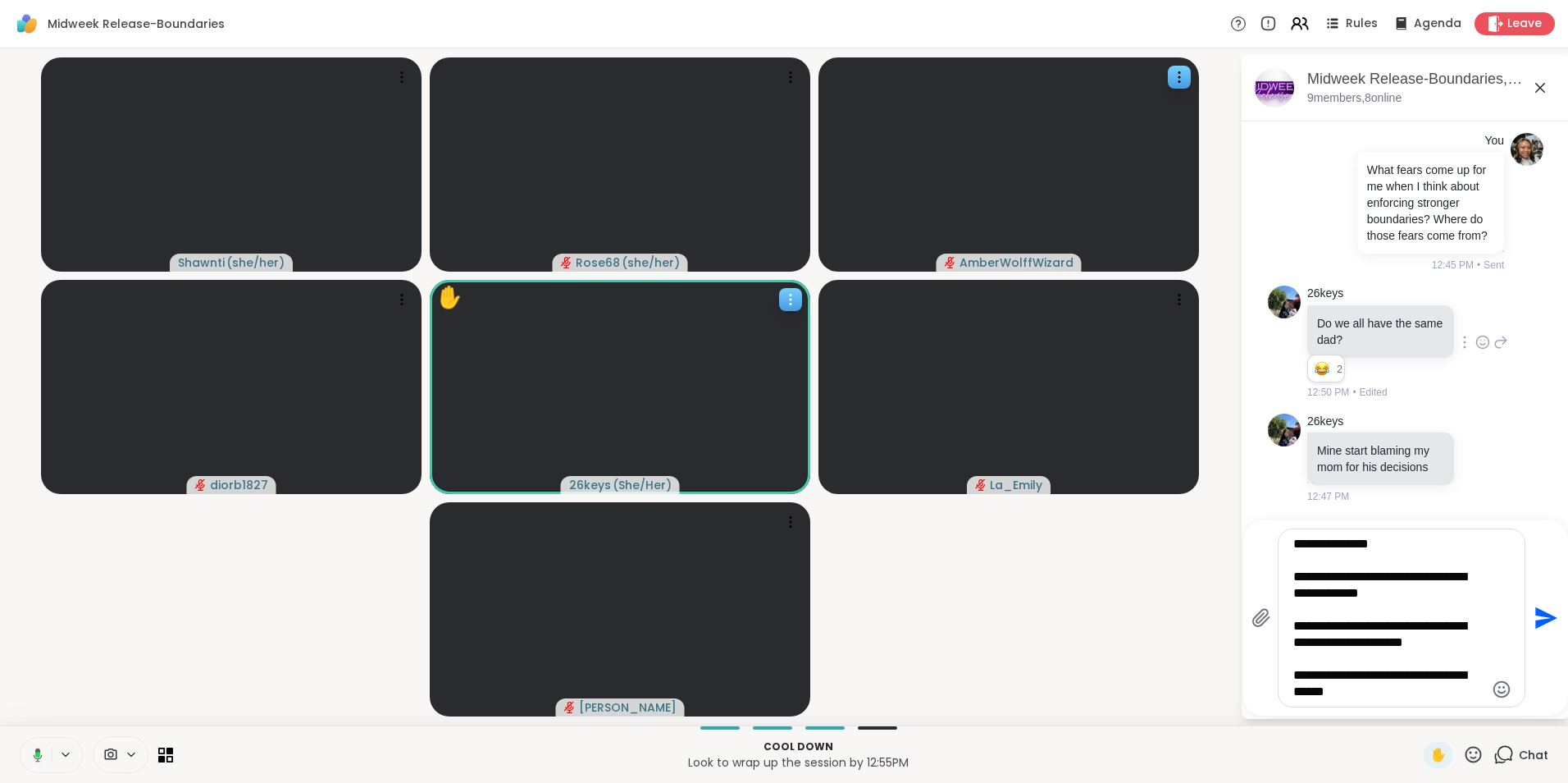
click at [792, 300] on icon at bounding box center [791, 300] width 2 height 2
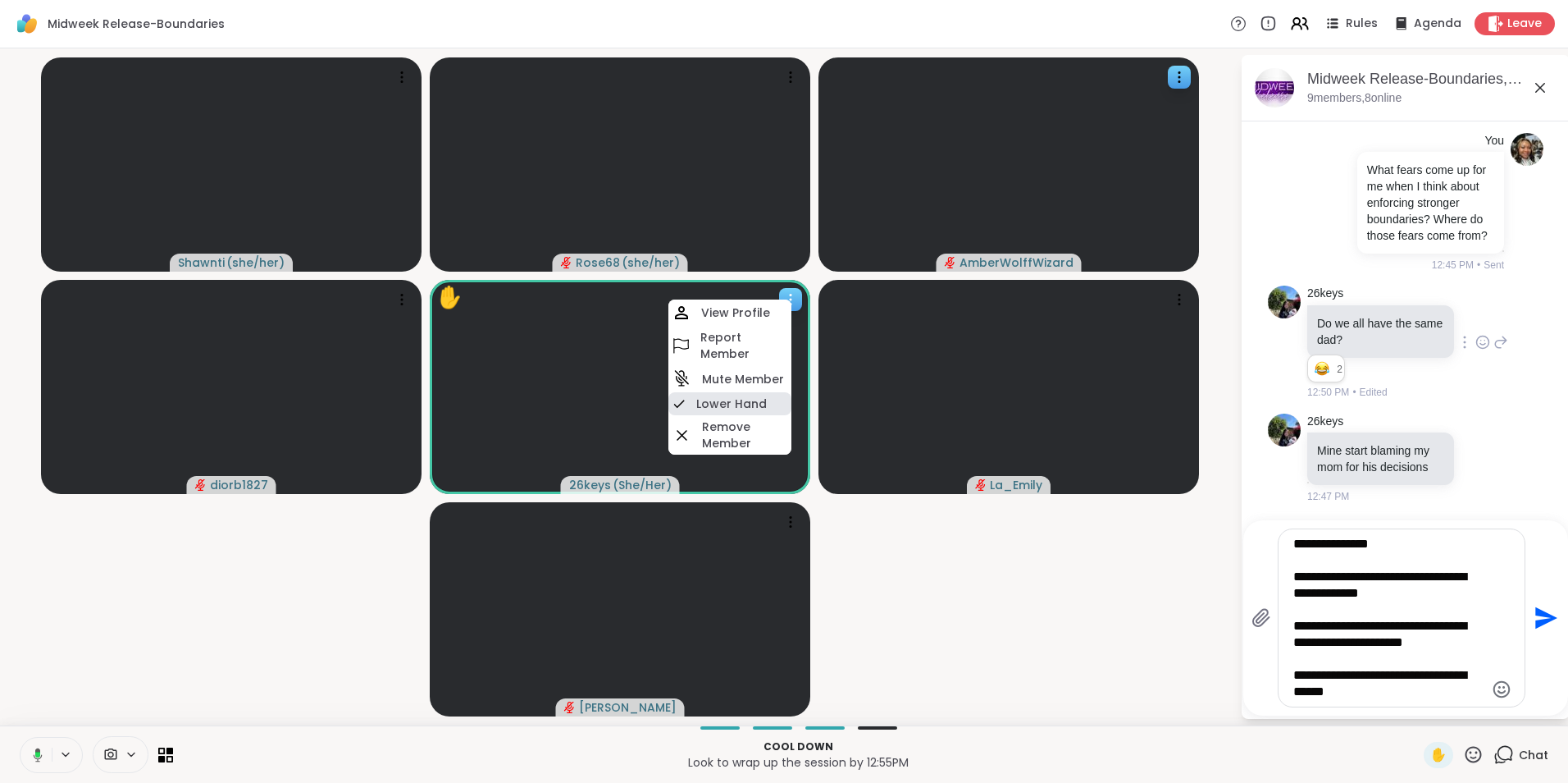
click at [742, 405] on h4 "Lower Hand" at bounding box center [731, 403] width 71 height 17
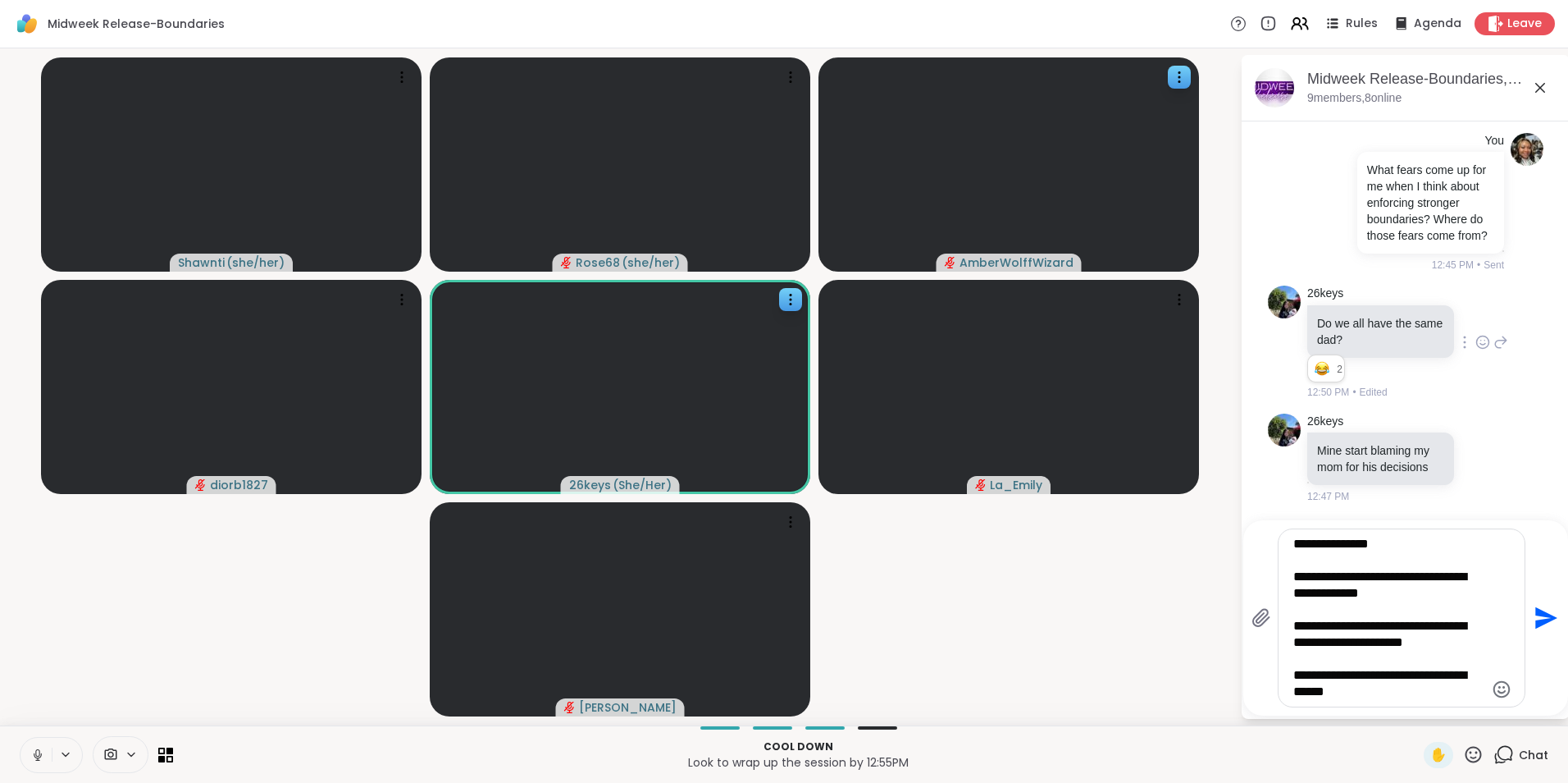
click at [1466, 755] on icon at bounding box center [1472, 754] width 20 height 20
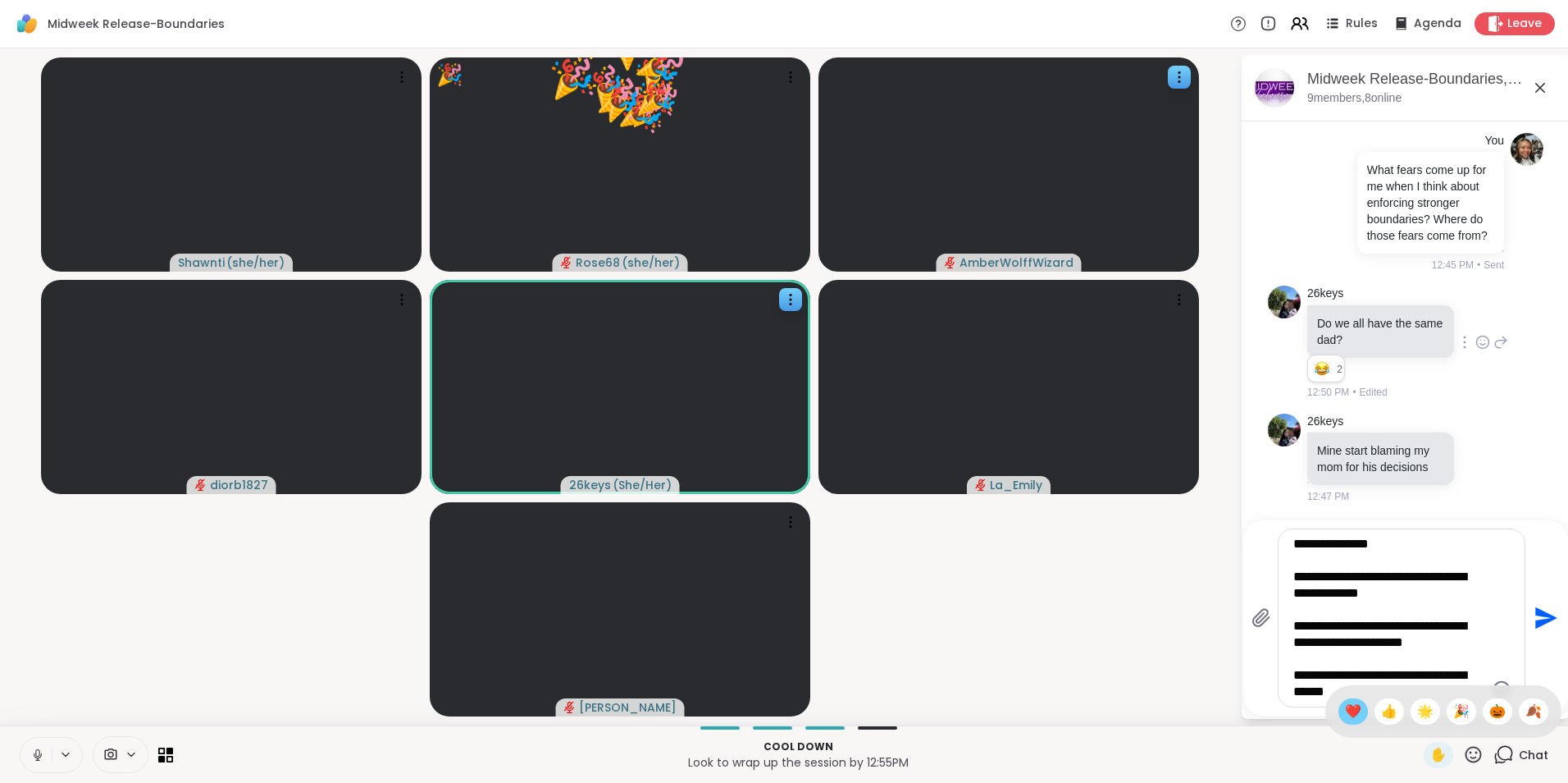
click at [1345, 707] on span "❤️" at bounding box center [1353, 711] width 17 height 19
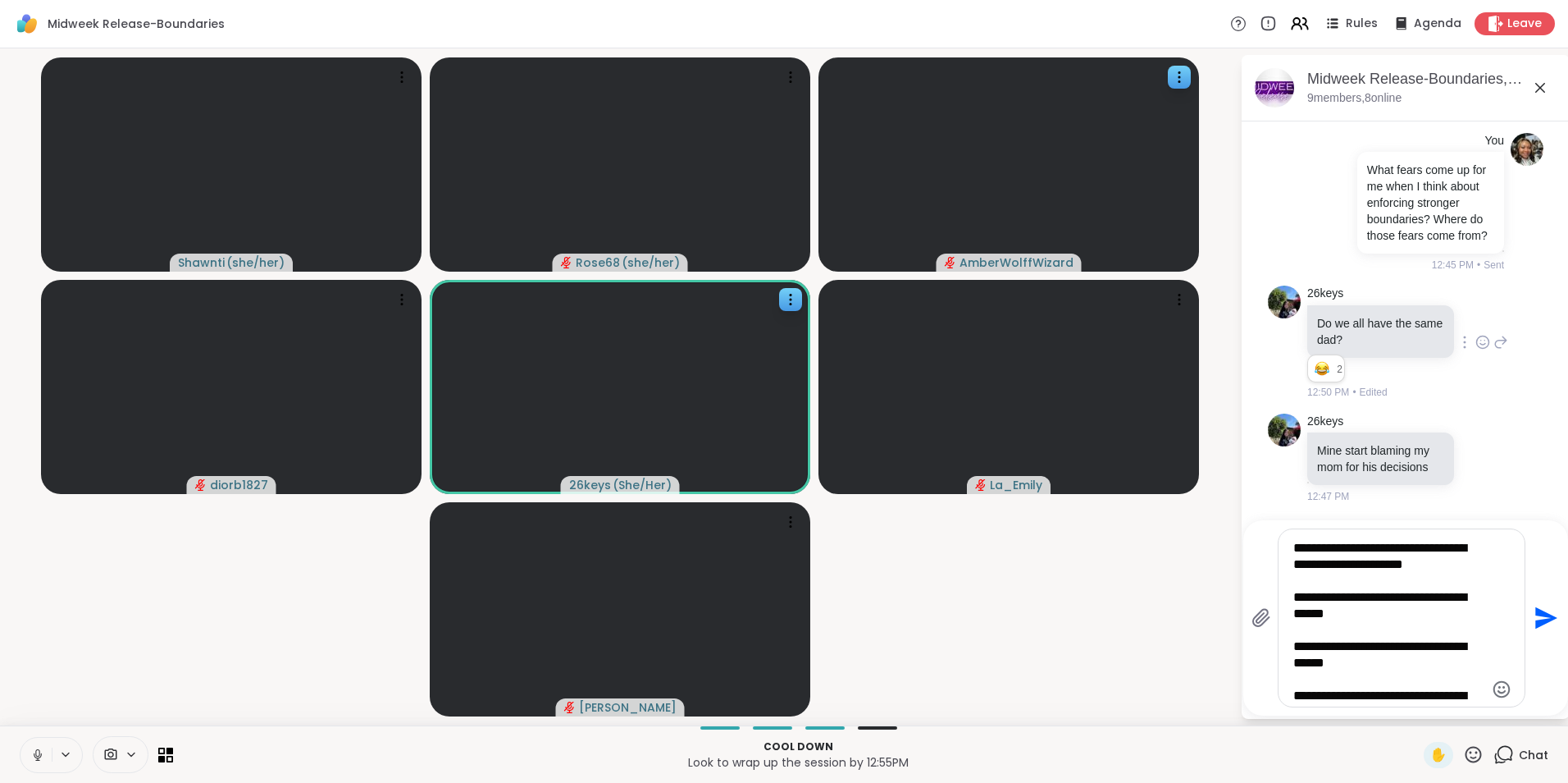
scroll to position [98, 0]
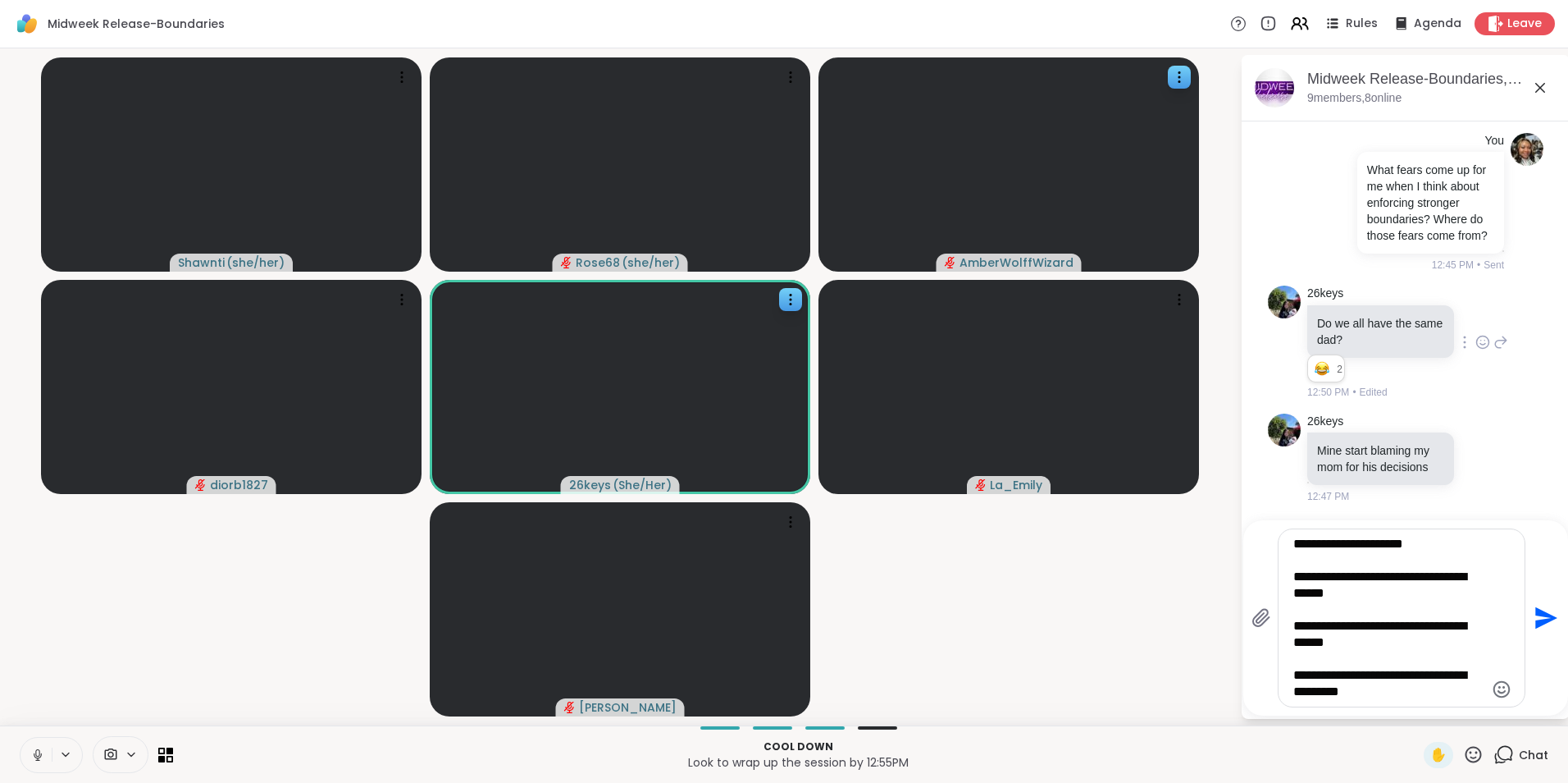
click at [1374, 693] on textarea "**********" at bounding box center [1389, 618] width 191 height 164
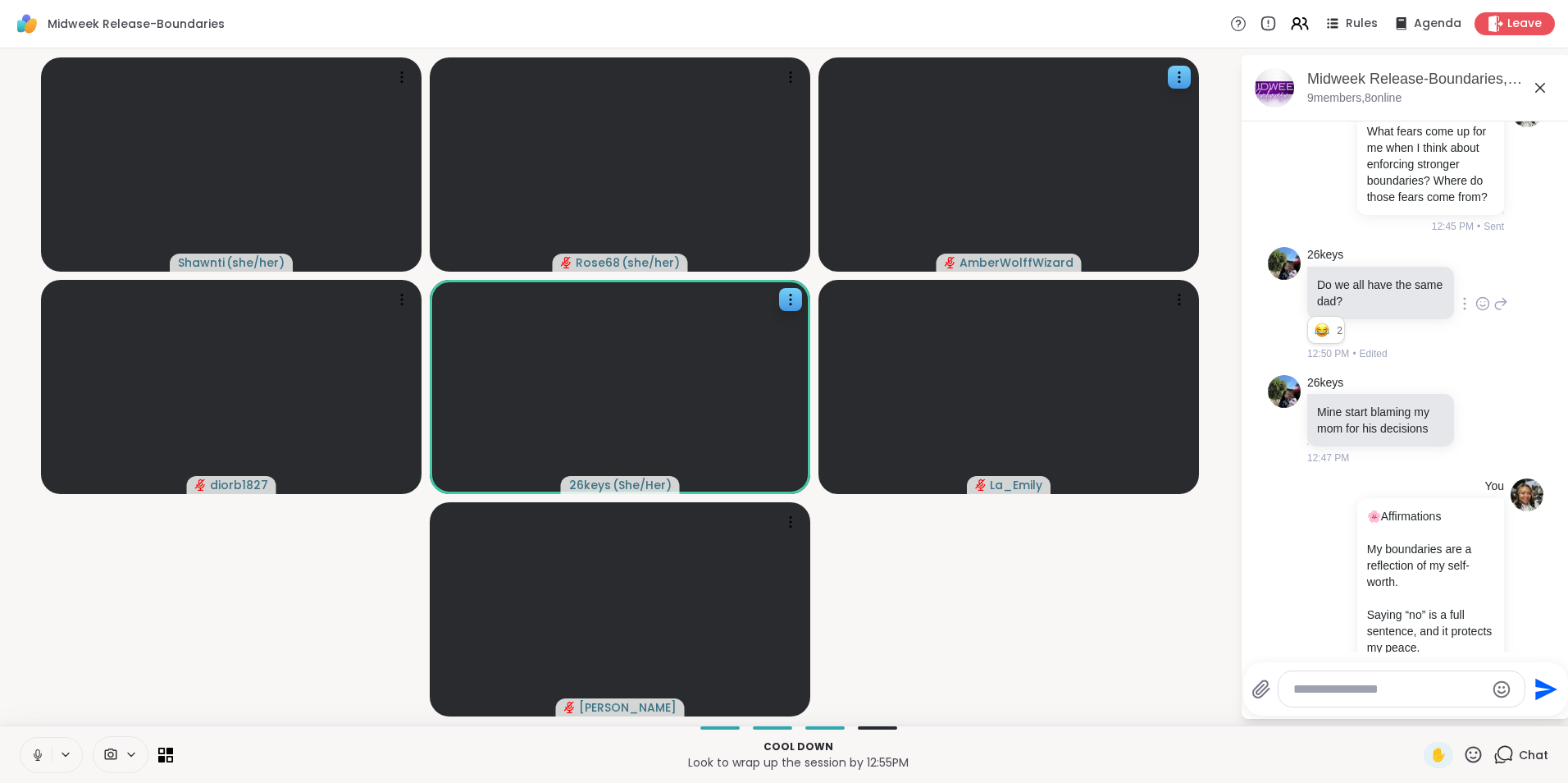
scroll to position [3259, 0]
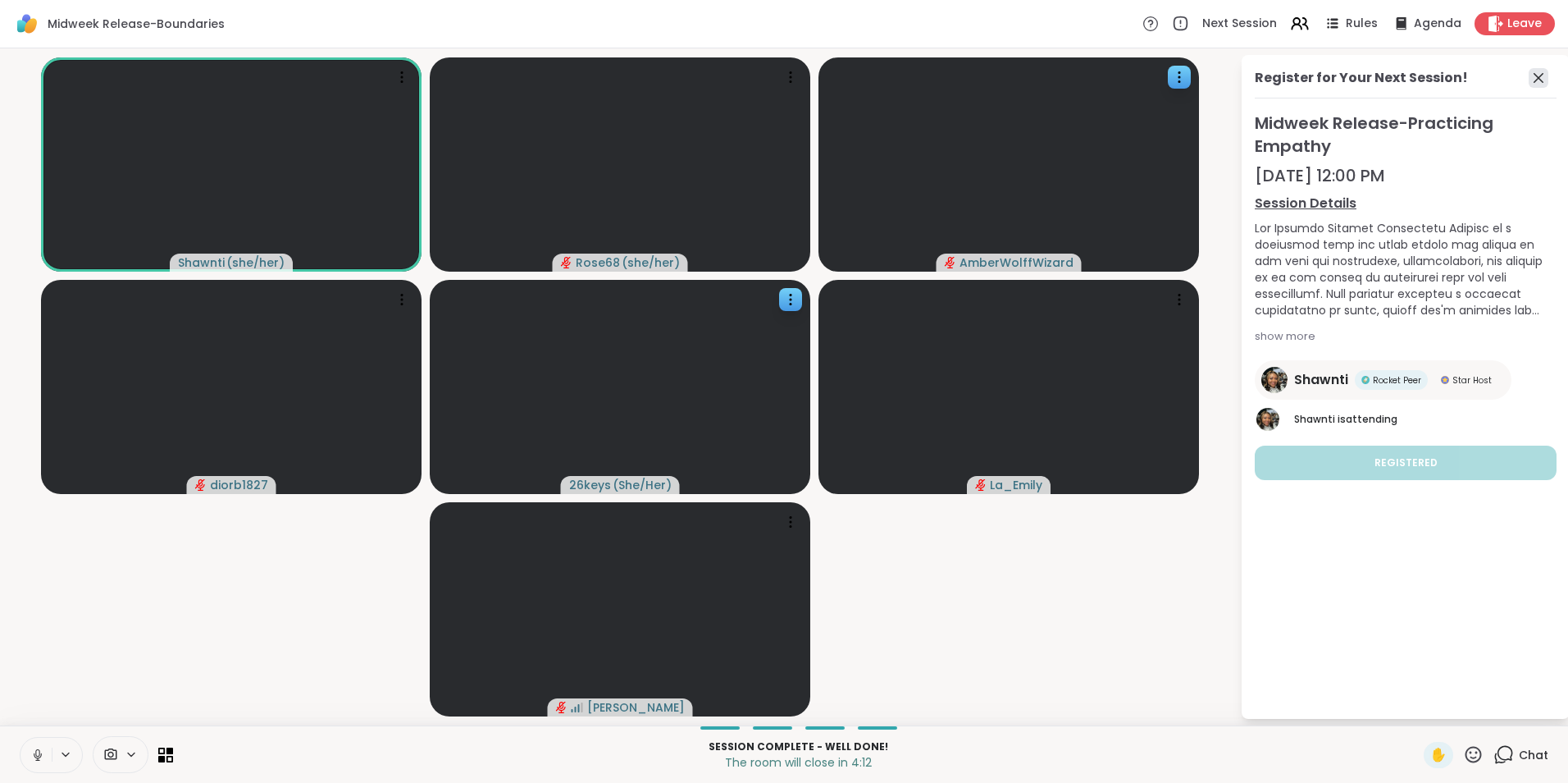
click at [1534, 79] on icon at bounding box center [1539, 78] width 19 height 19
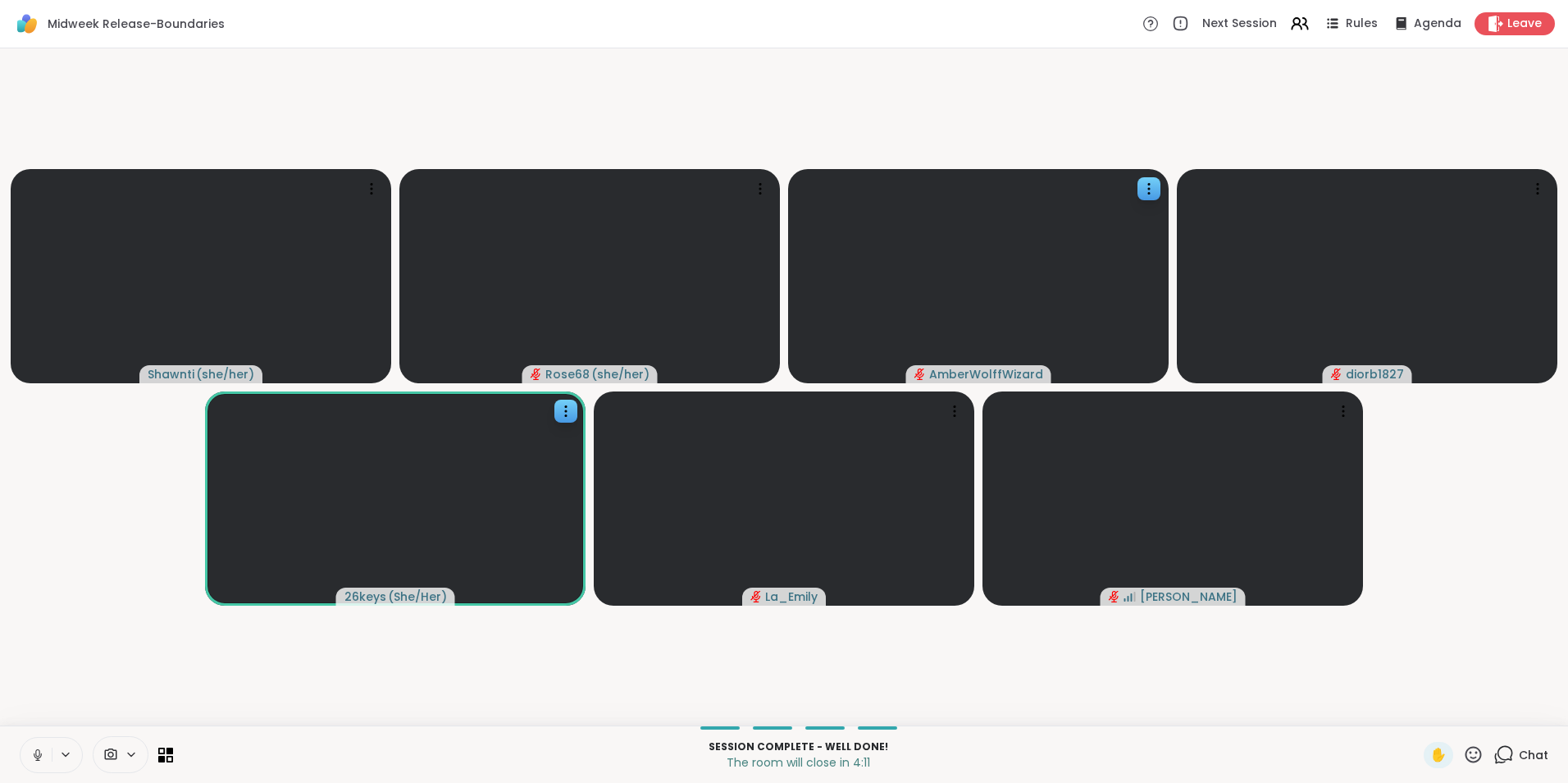
click at [1507, 755] on div "Chat" at bounding box center [1521, 755] width 55 height 27
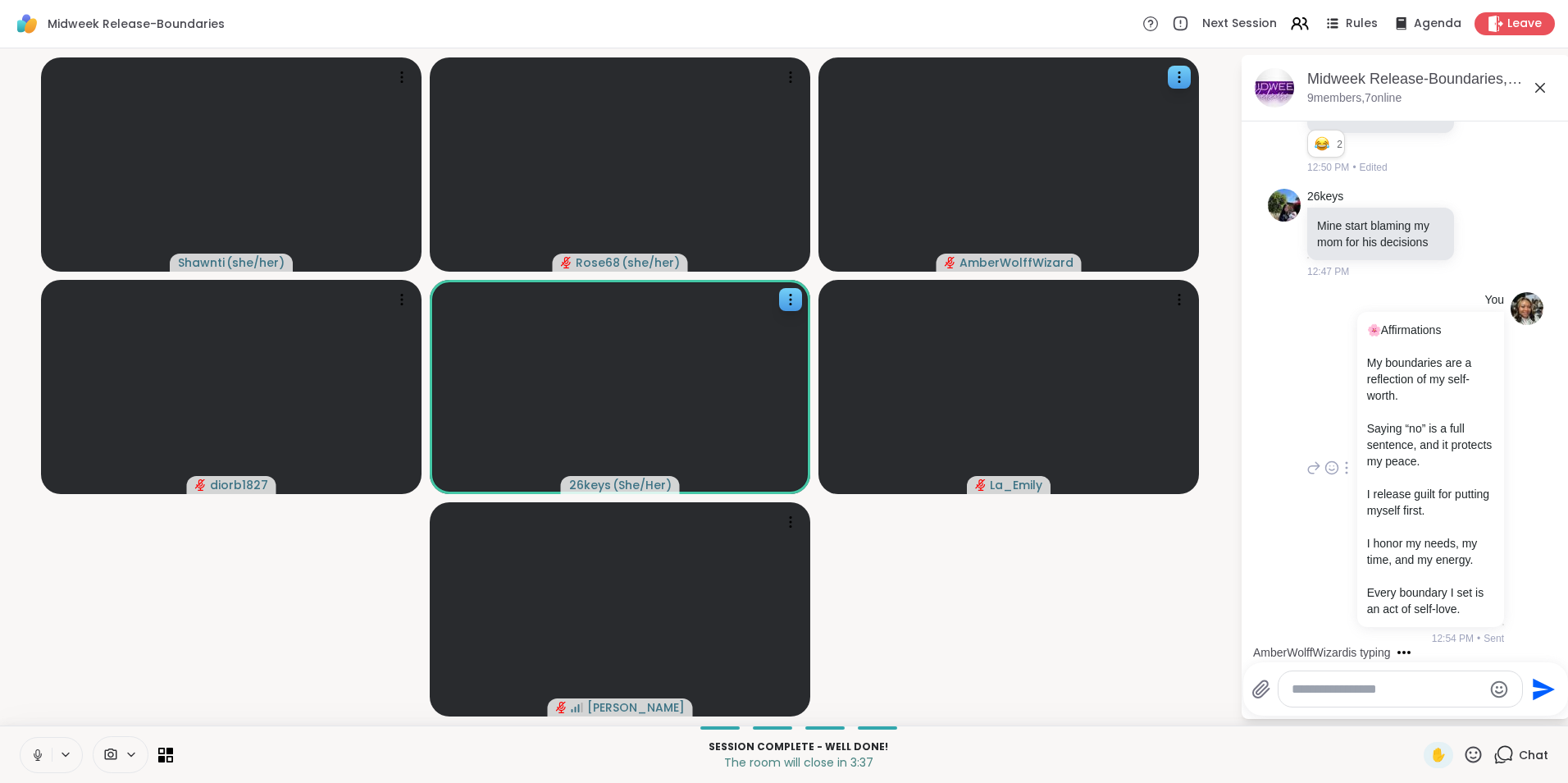
scroll to position [3378, 0]
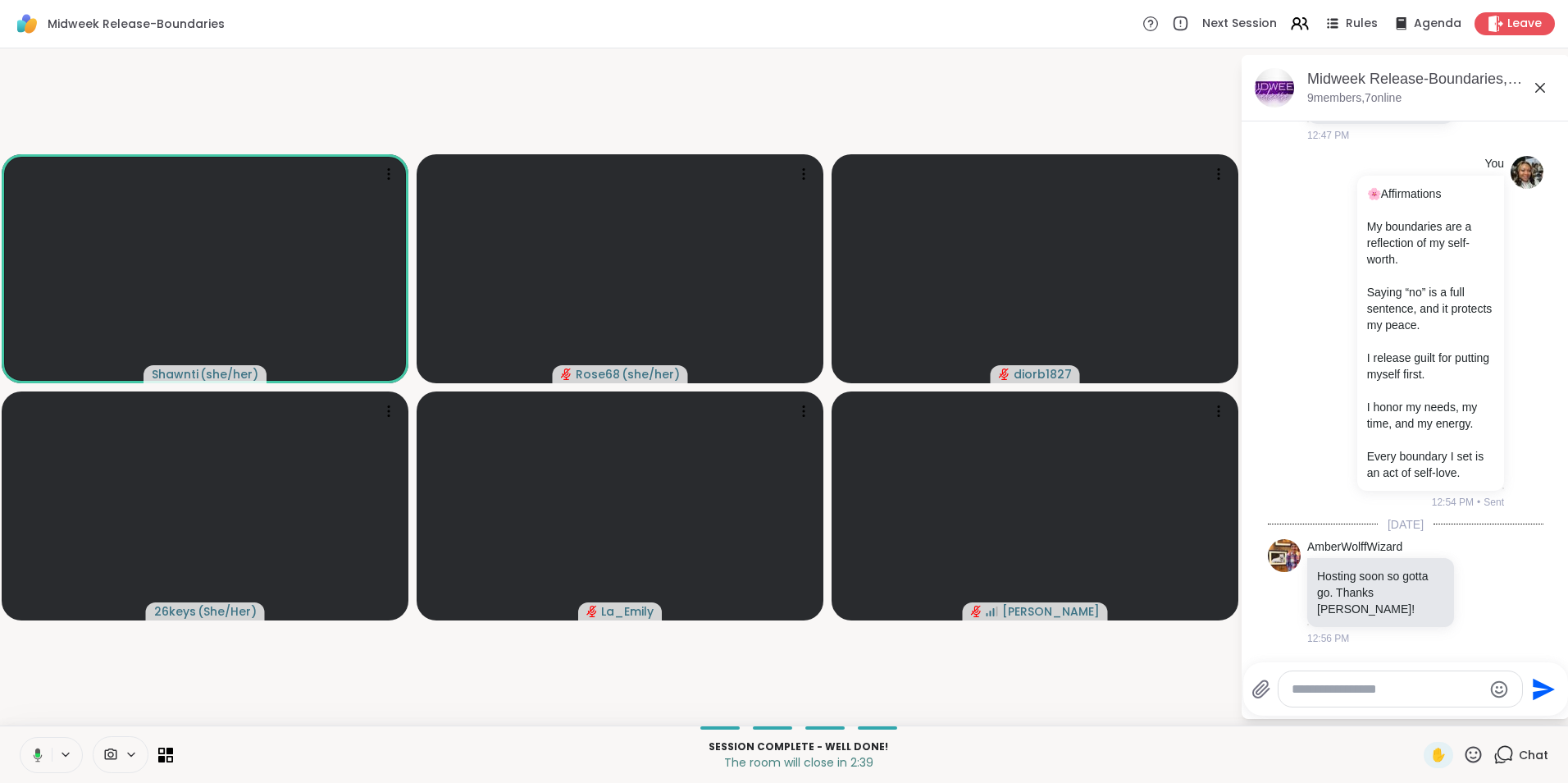
click at [1463, 751] on icon at bounding box center [1472, 754] width 20 height 20
click at [1345, 715] on span "❤️" at bounding box center [1353, 711] width 17 height 19
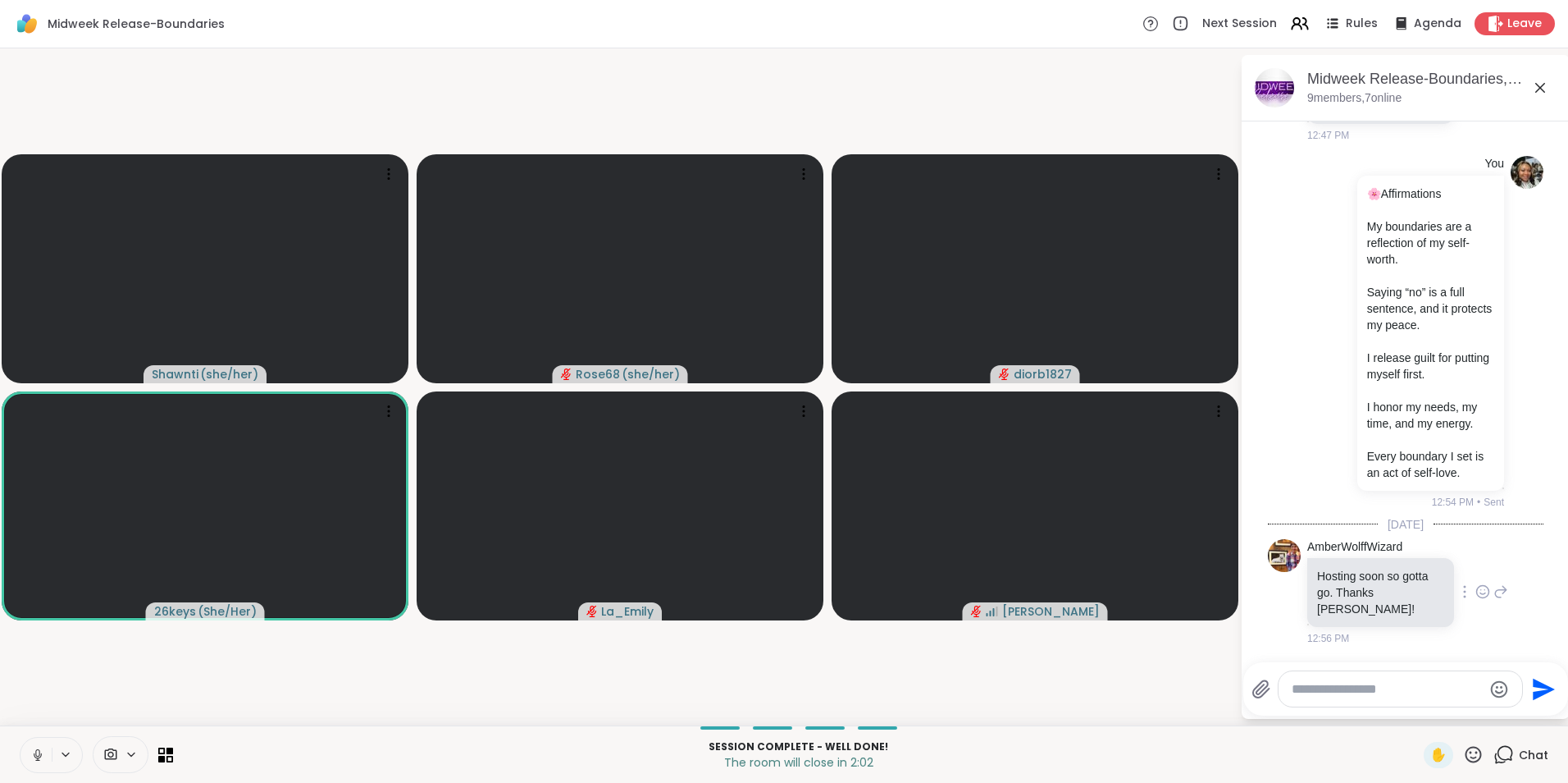
click at [1475, 594] on icon at bounding box center [1482, 591] width 15 height 17
click at [1475, 561] on div "Select Reaction: Heart" at bounding box center [1482, 565] width 15 height 15
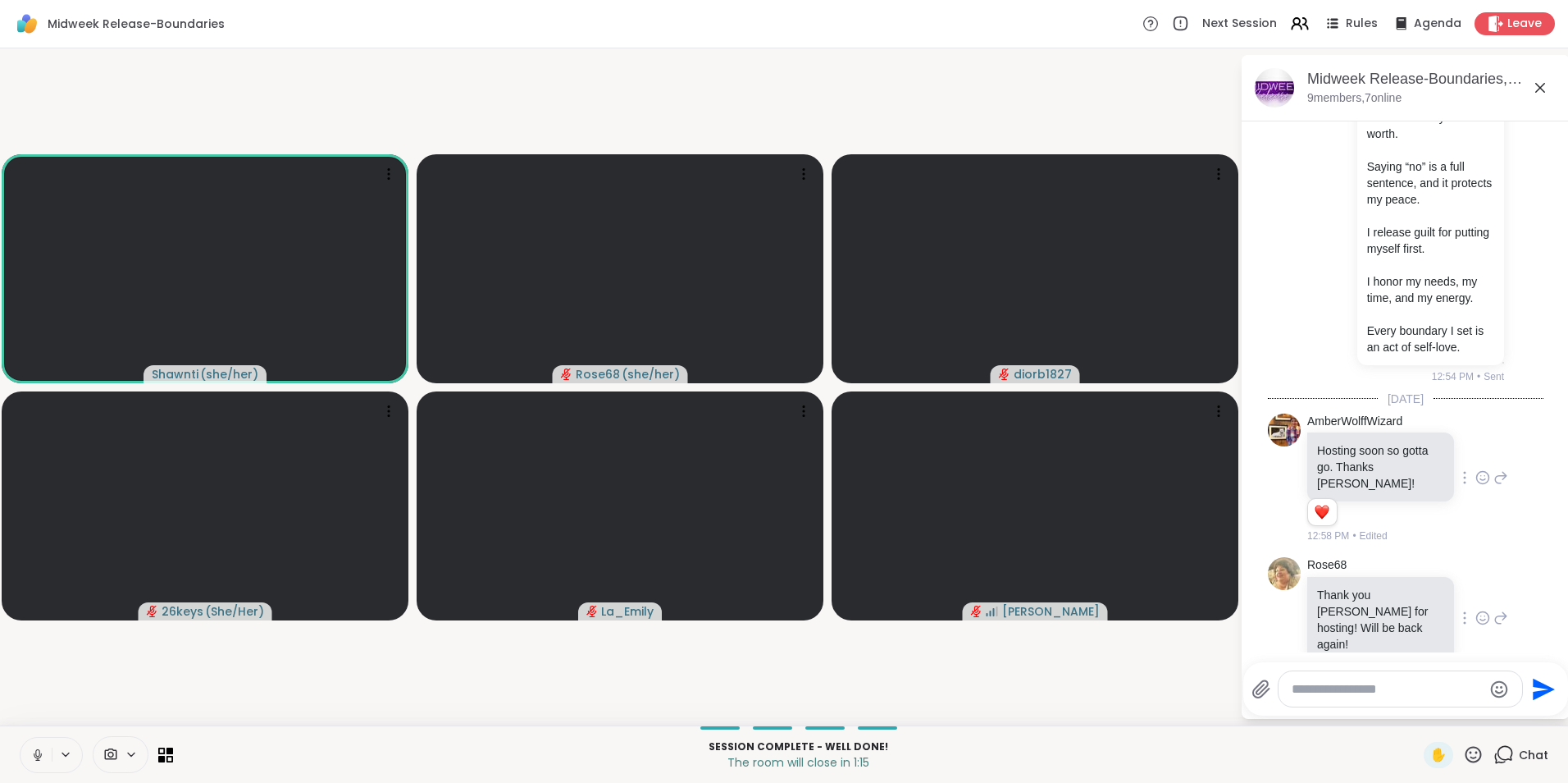
scroll to position [3297, 0]
